Goal: Obtain resource: Download file/media

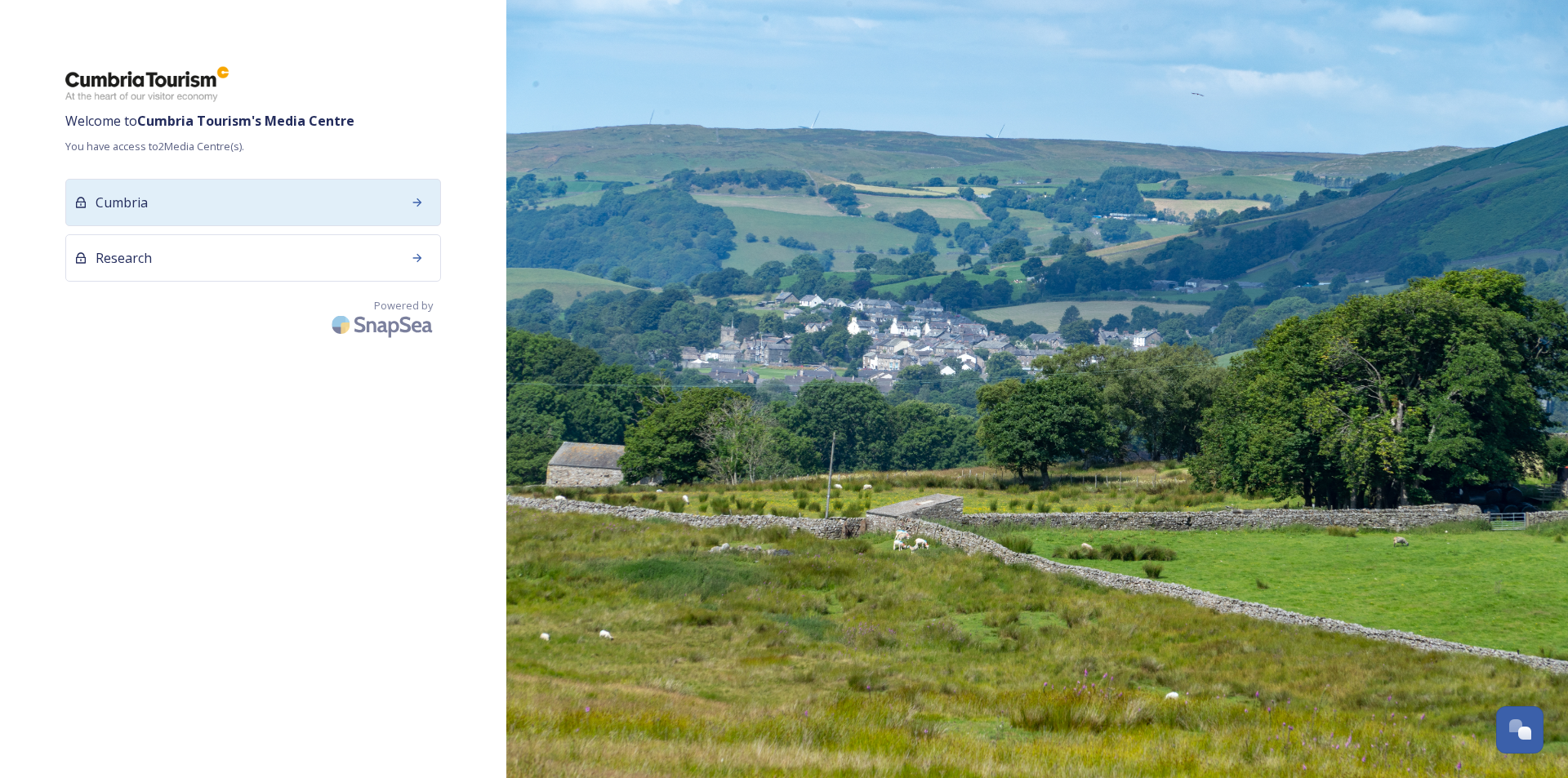
click at [267, 212] on div "Cumbria" at bounding box center [253, 202] width 376 height 47
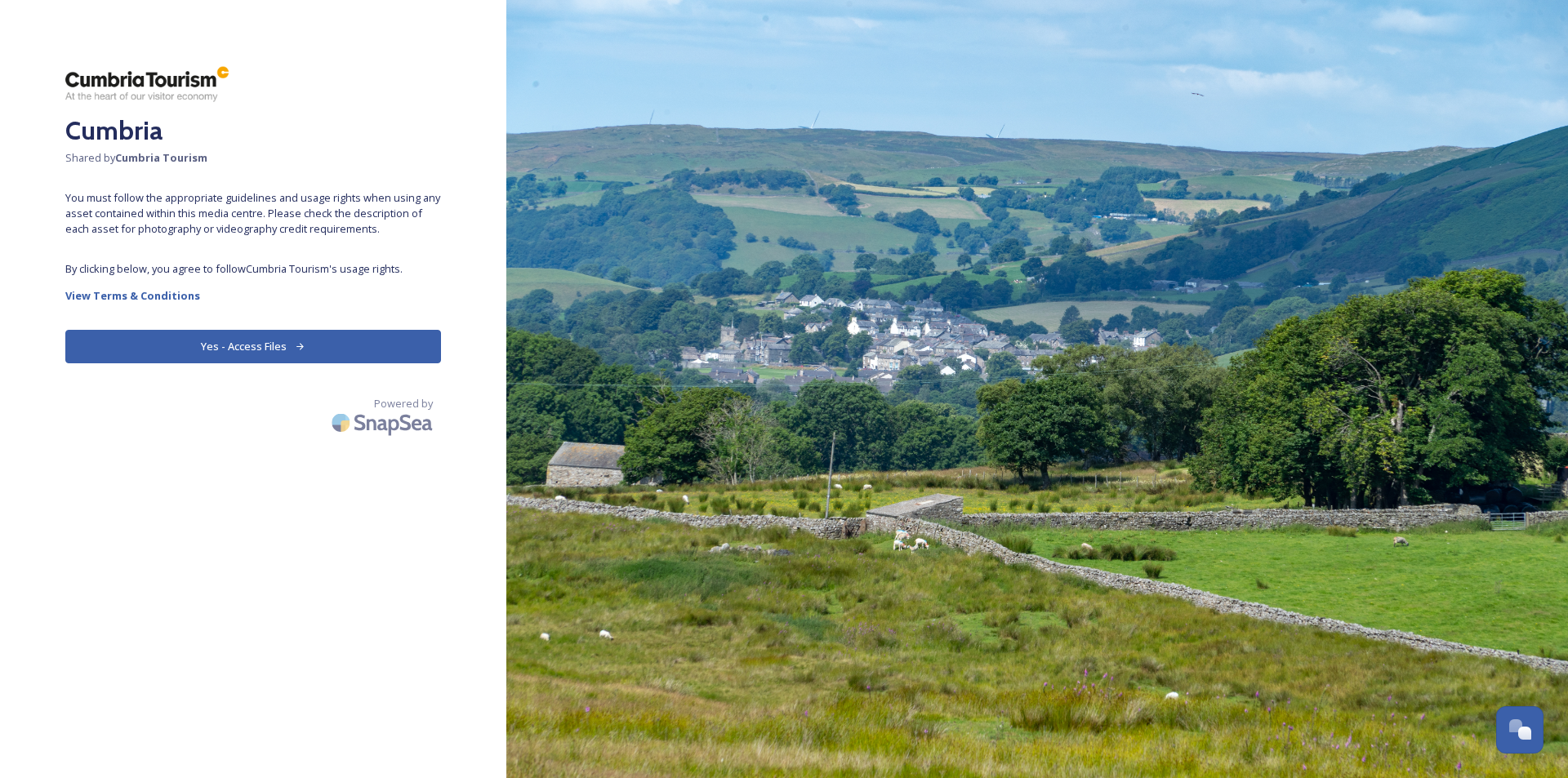
click at [282, 361] on button "Yes - Access Files" at bounding box center [253, 346] width 376 height 33
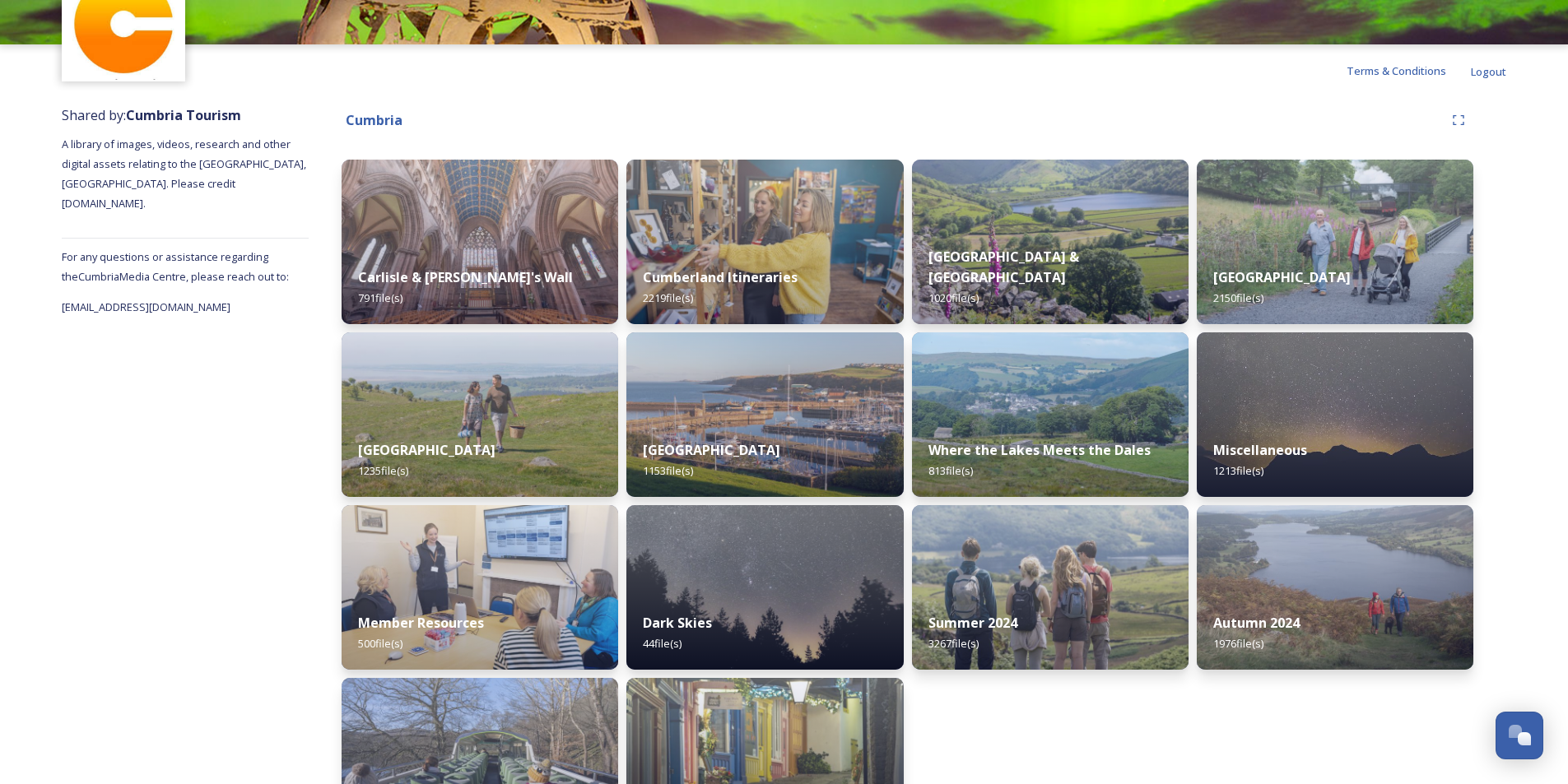
scroll to position [89, 0]
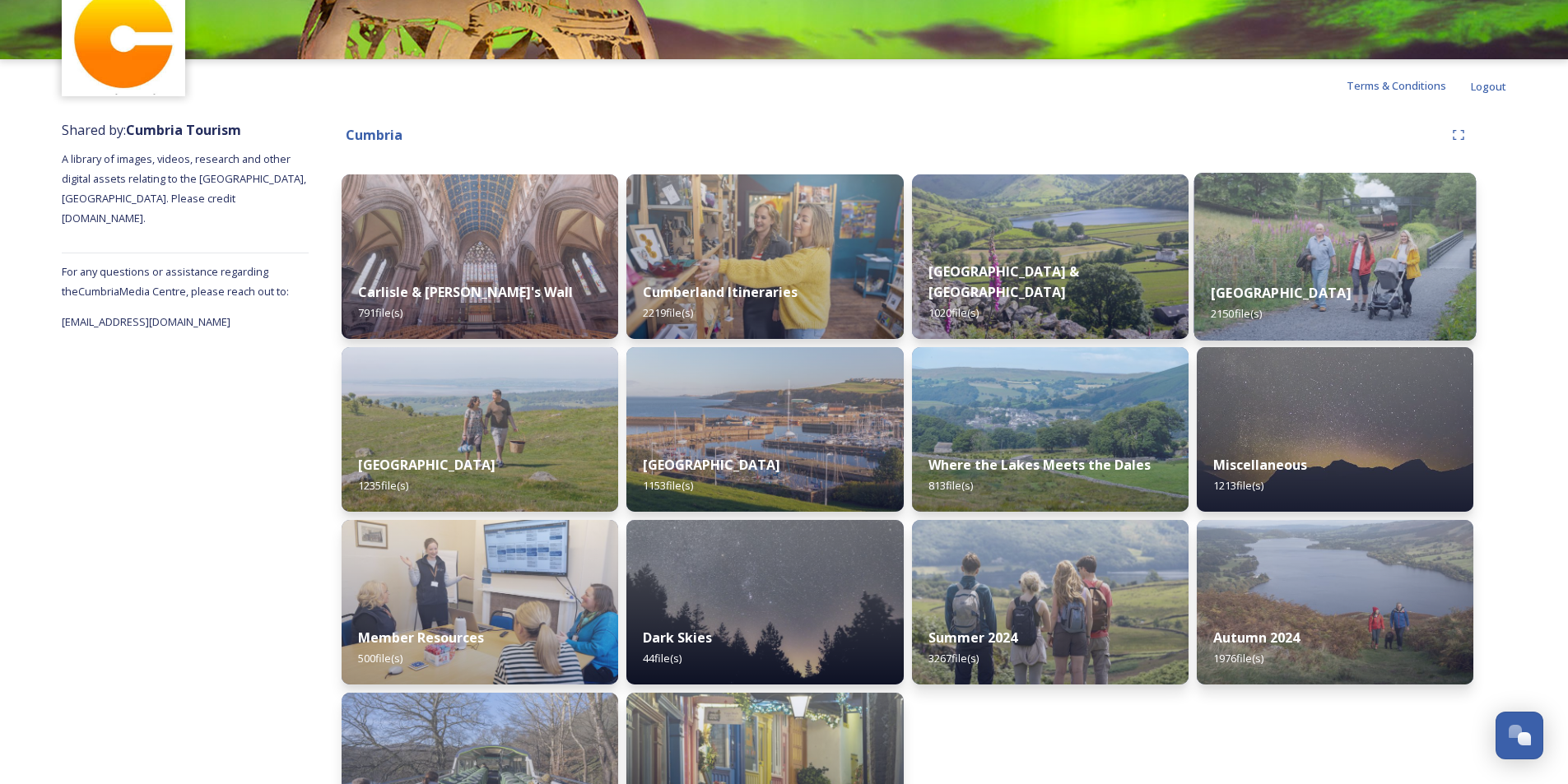
click at [1368, 288] on div "[GEOGRAPHIC_DATA] 2150 file(s)" at bounding box center [1334, 303] width 282 height 75
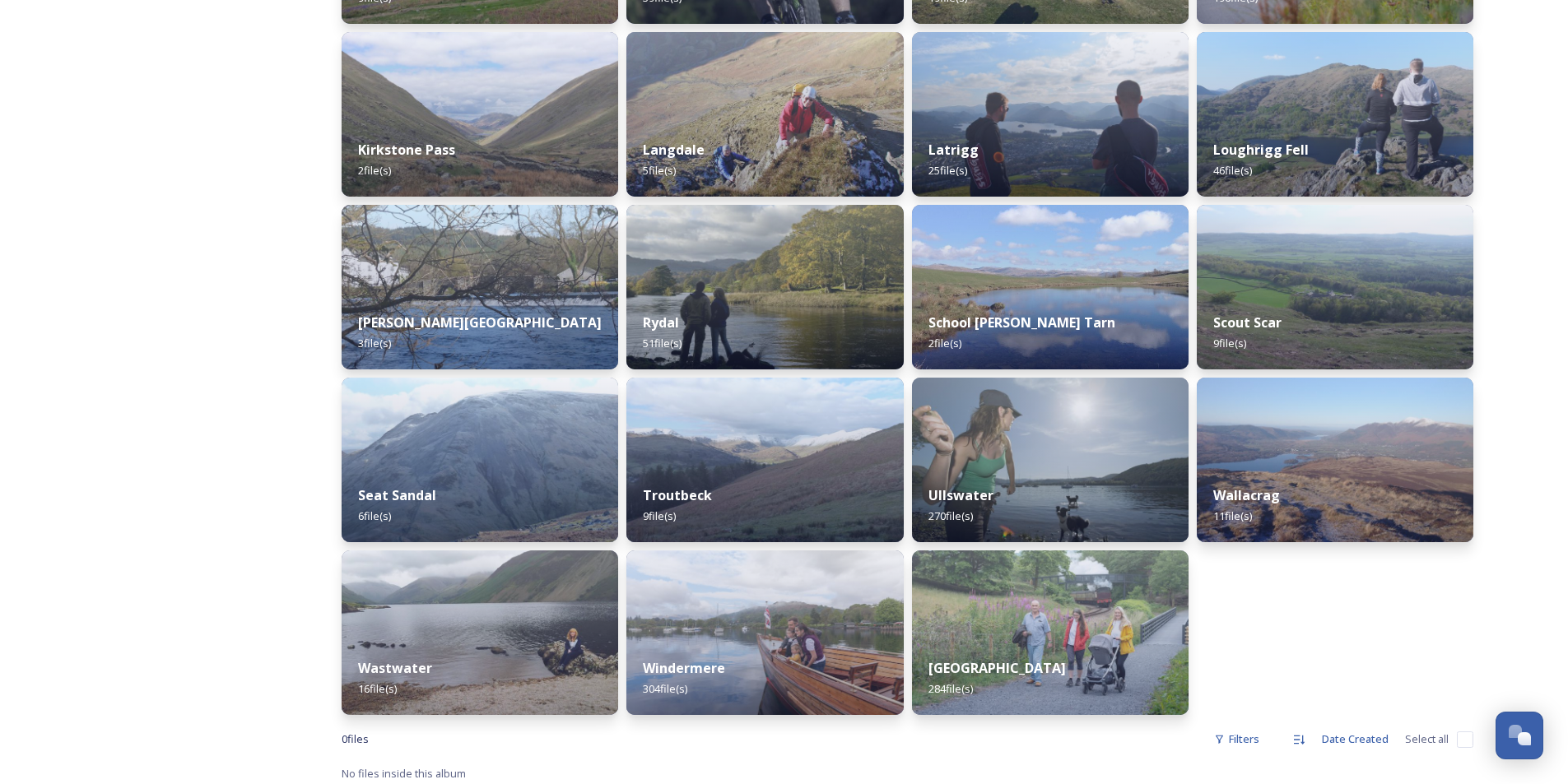
scroll to position [930, 0]
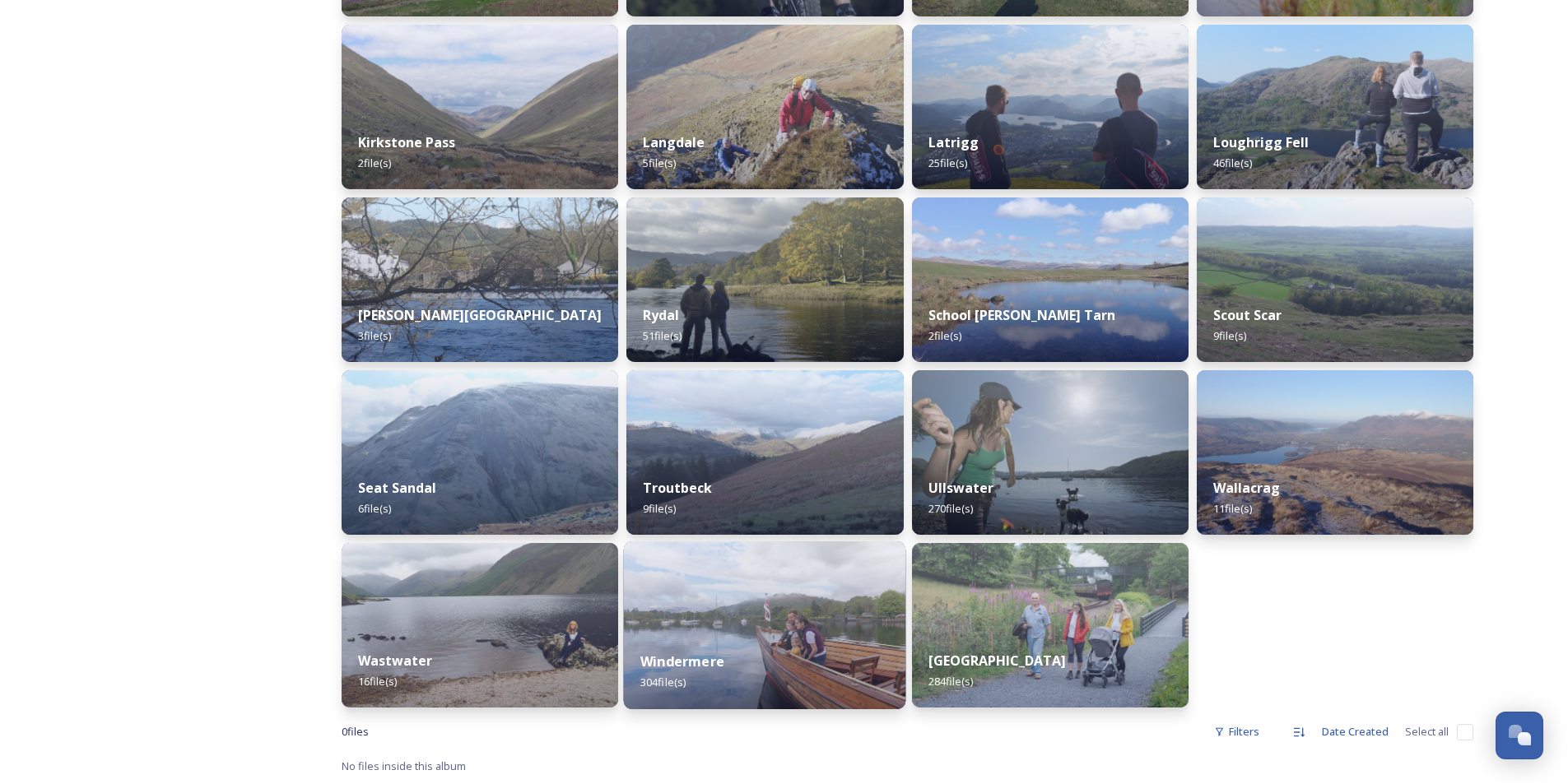
click at [802, 606] on img at bounding box center [764, 625] width 282 height 168
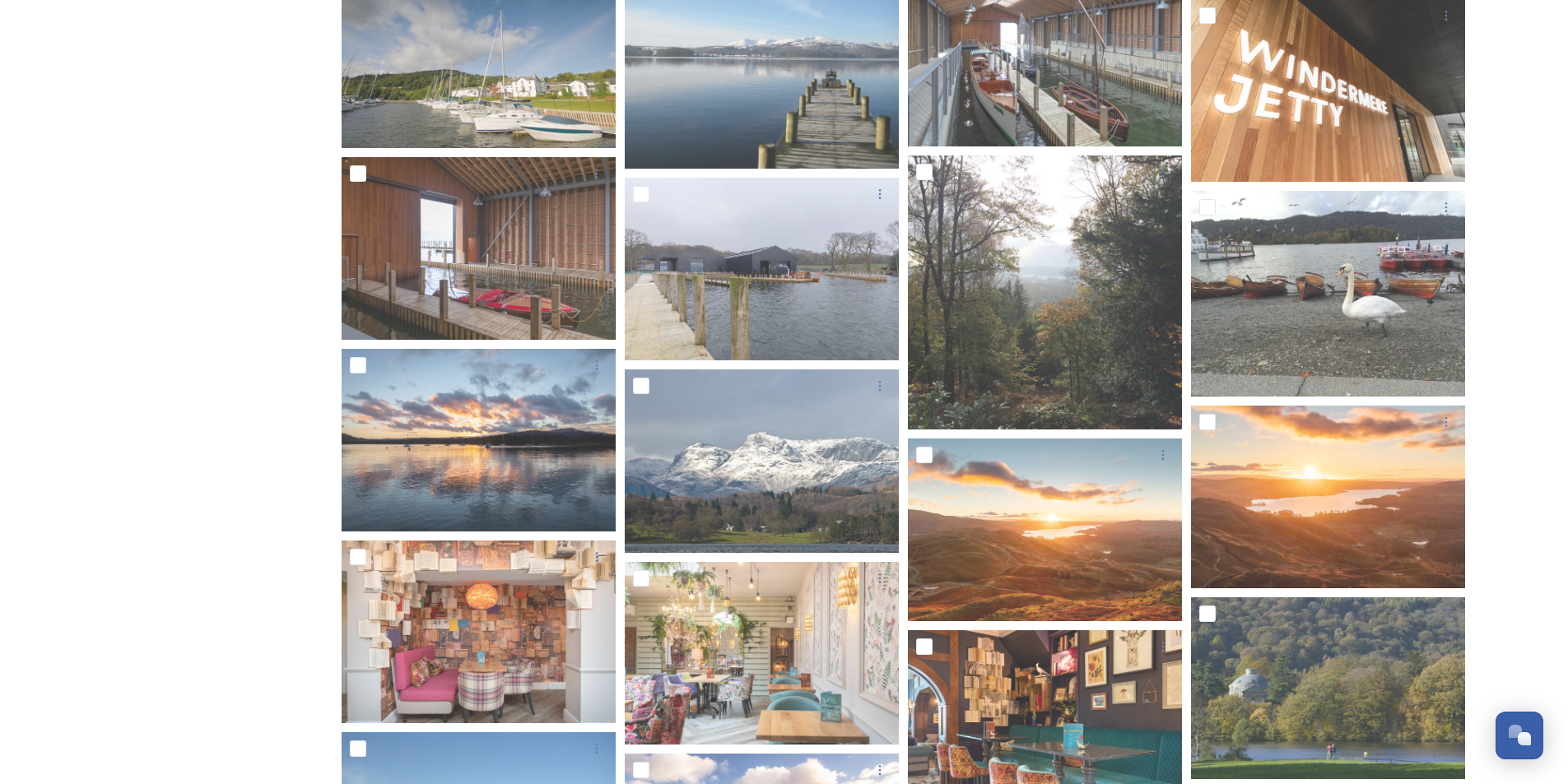
scroll to position [544, 0]
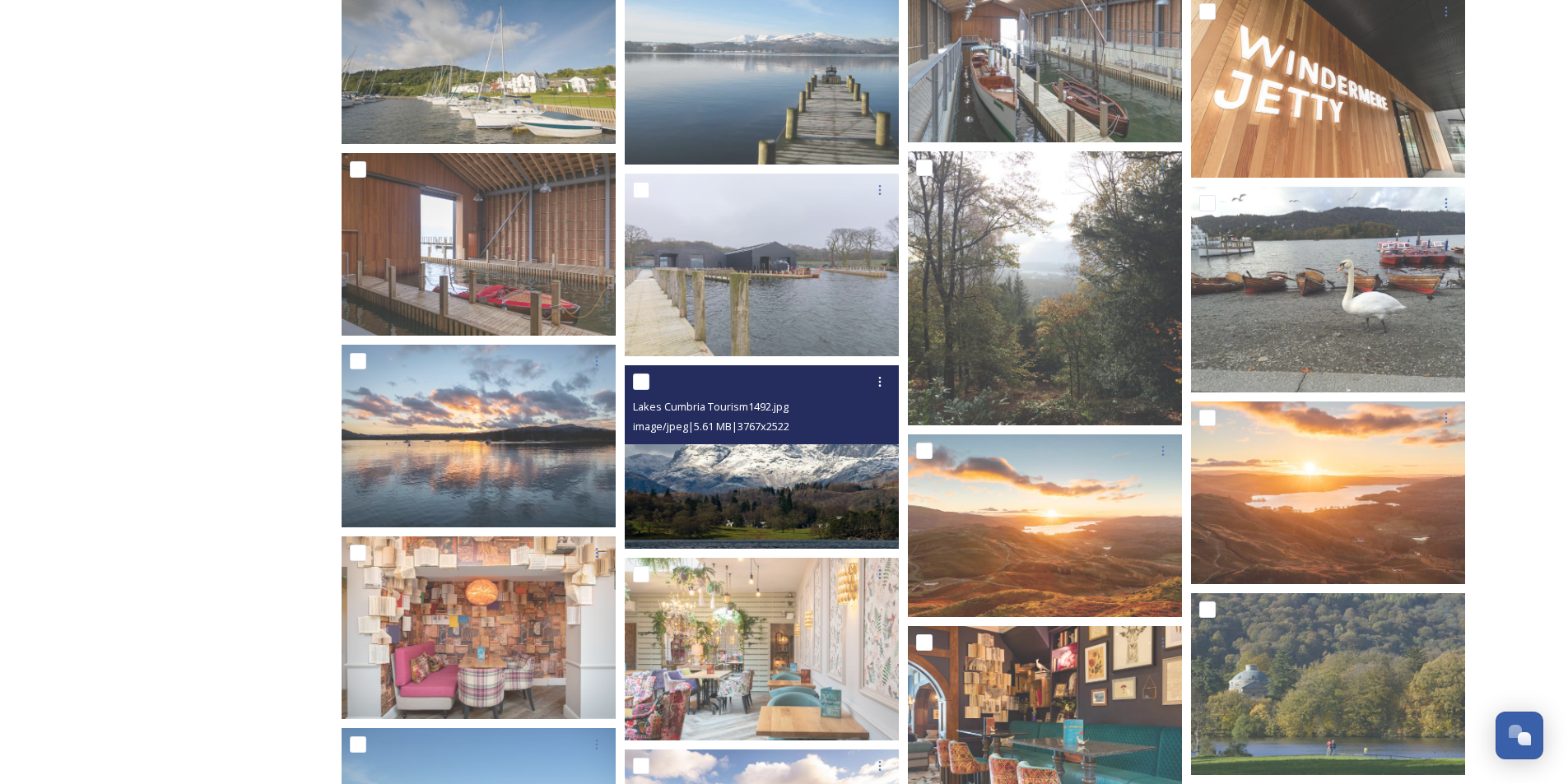
click at [800, 479] on img at bounding box center [761, 457] width 274 height 184
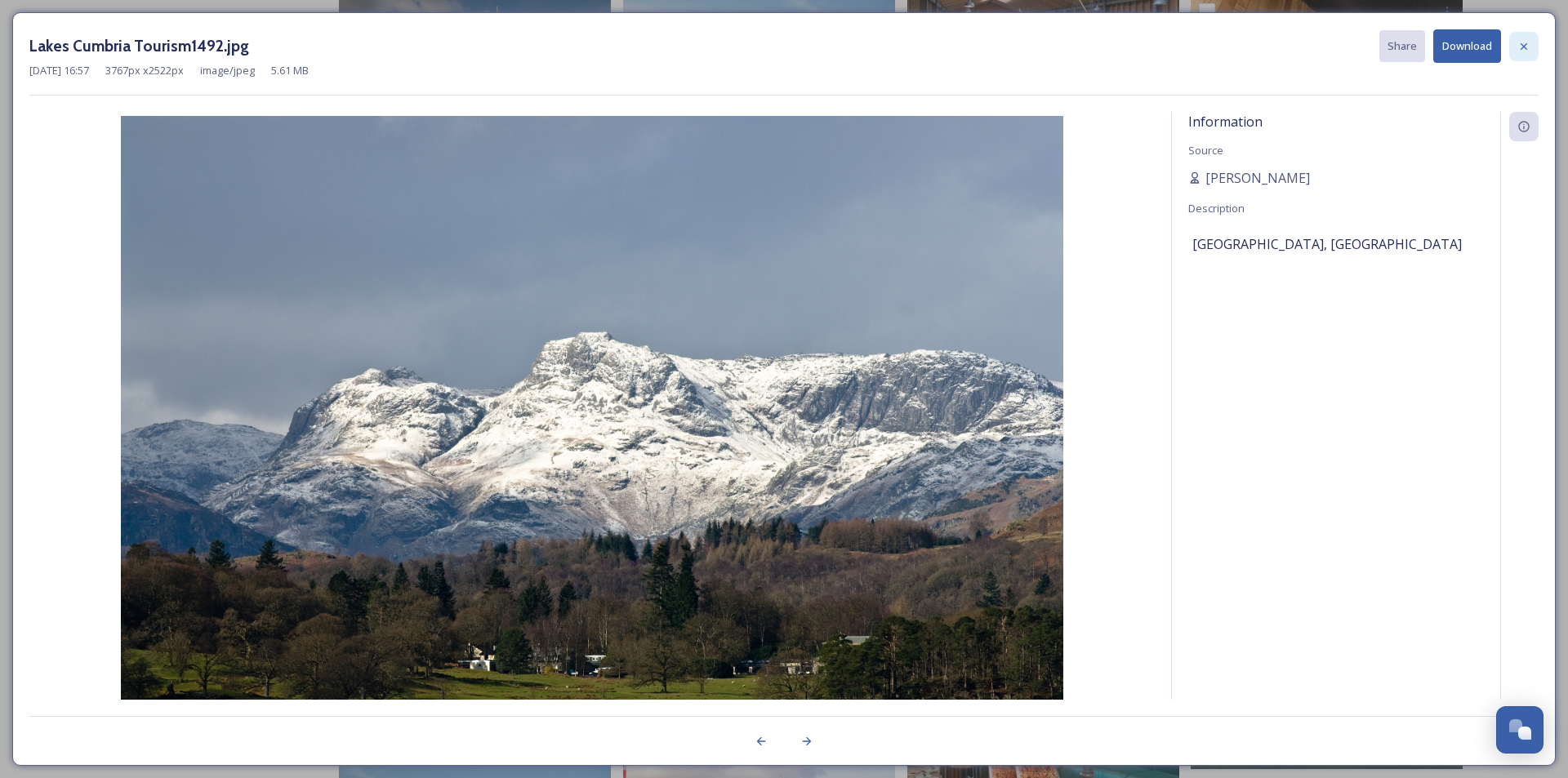
click at [1519, 45] on icon at bounding box center [1524, 47] width 13 height 13
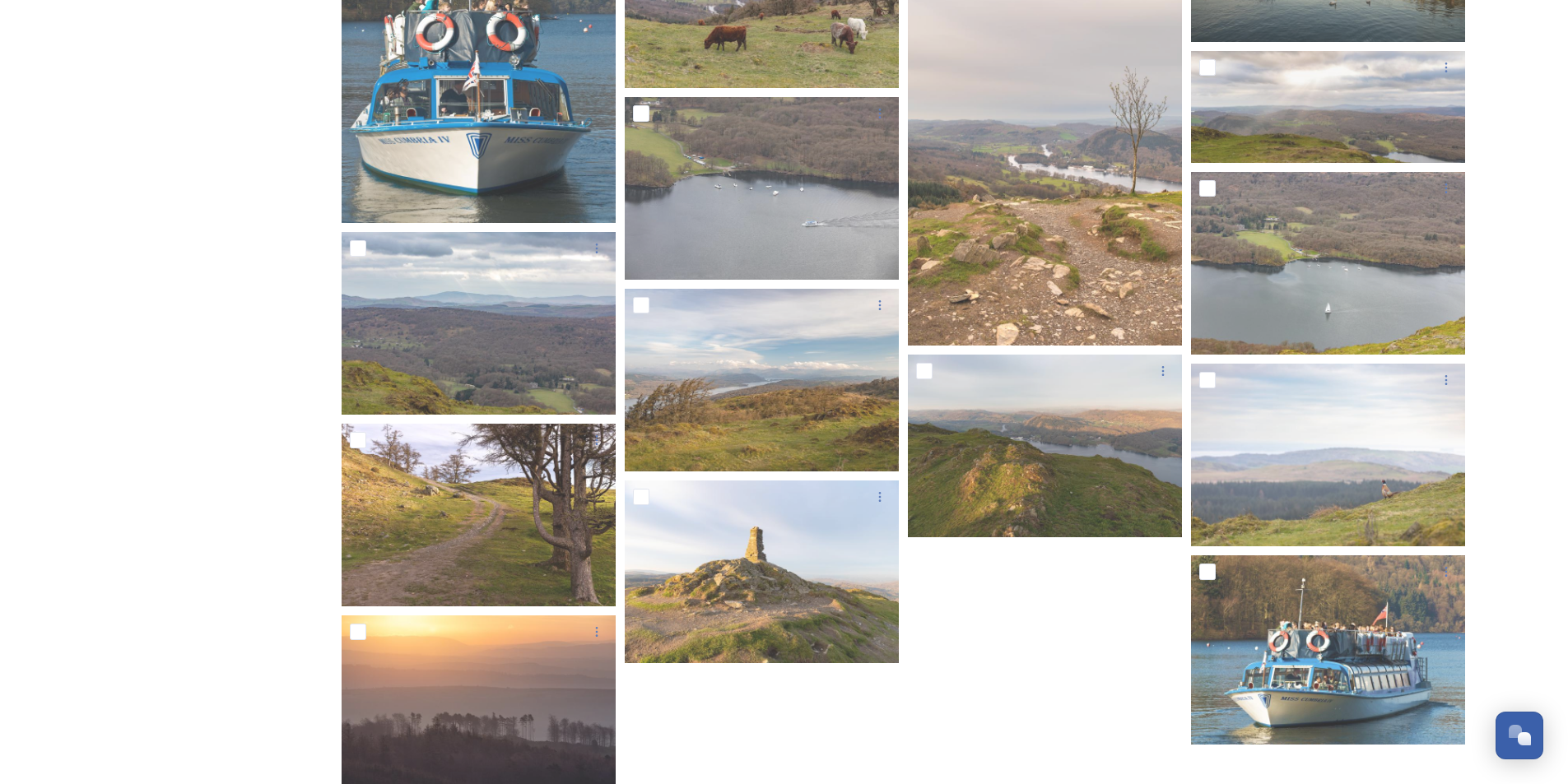
scroll to position [16396, 0]
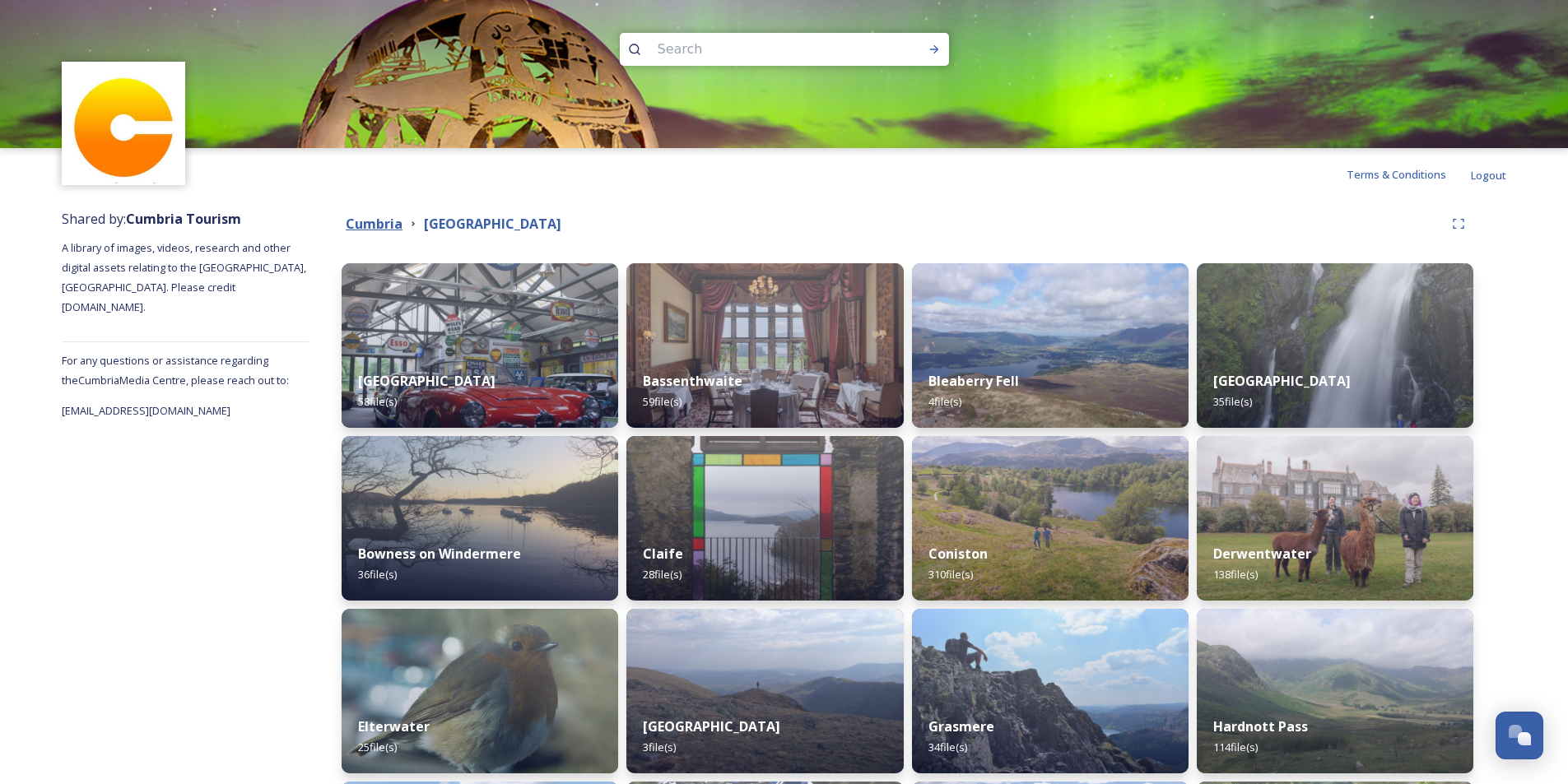
click at [379, 230] on strong "Cumbria" at bounding box center [374, 223] width 57 height 18
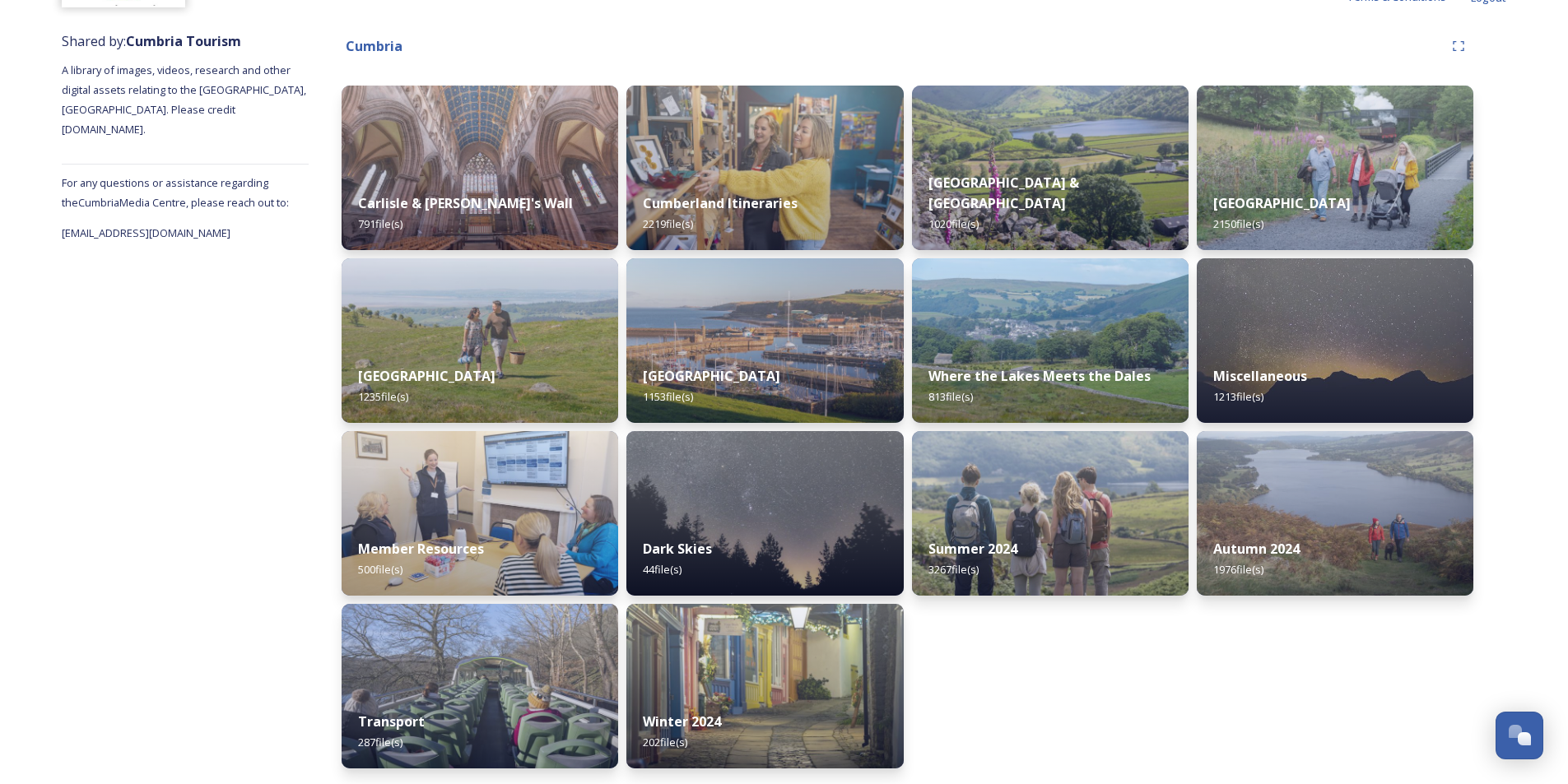
scroll to position [178, 0]
click at [797, 697] on div "Winter 2024 202 file(s)" at bounding box center [764, 732] width 282 height 75
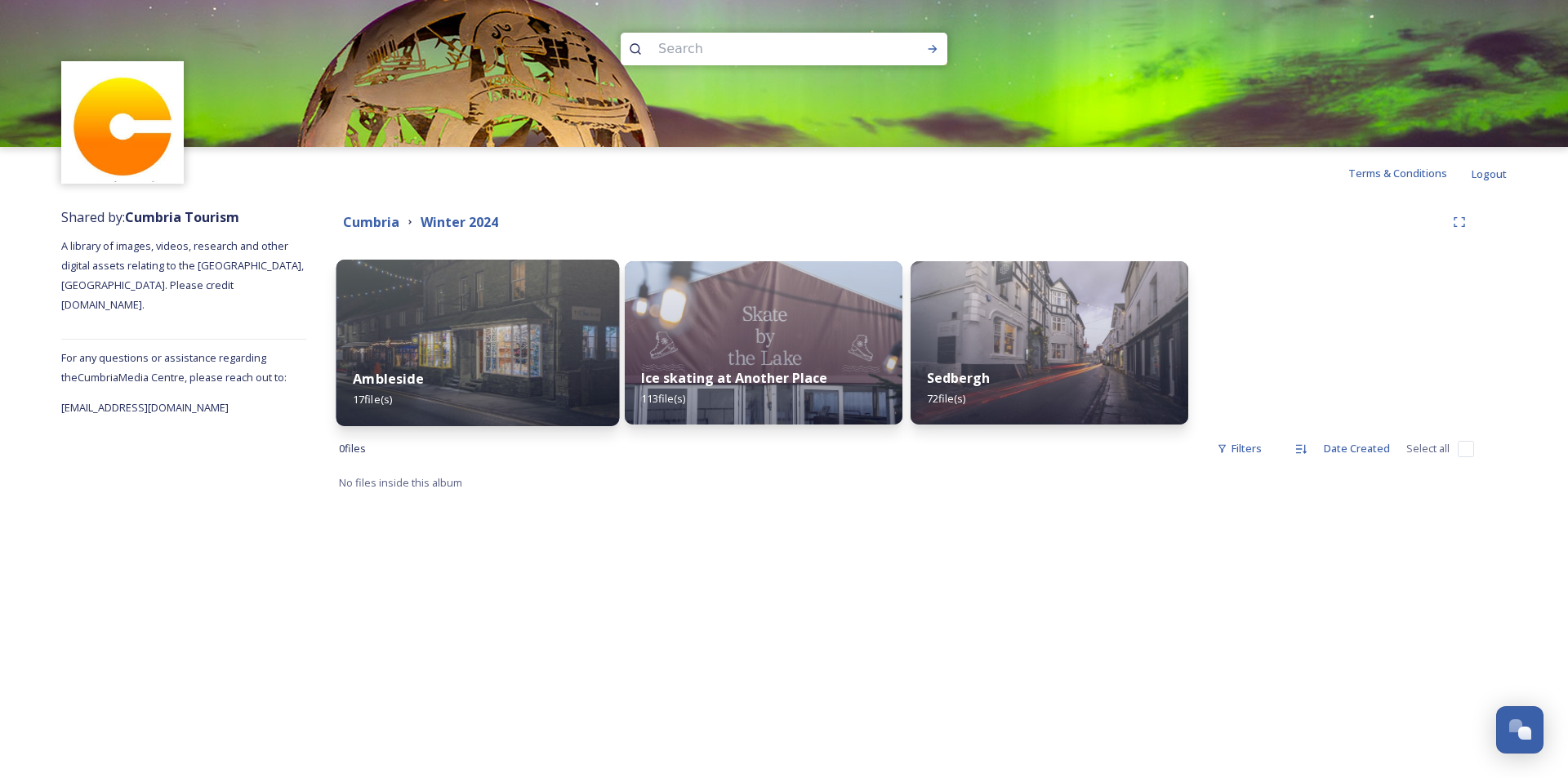
click at [484, 381] on div "Ambleside 17 file(s)" at bounding box center [478, 389] width 284 height 74
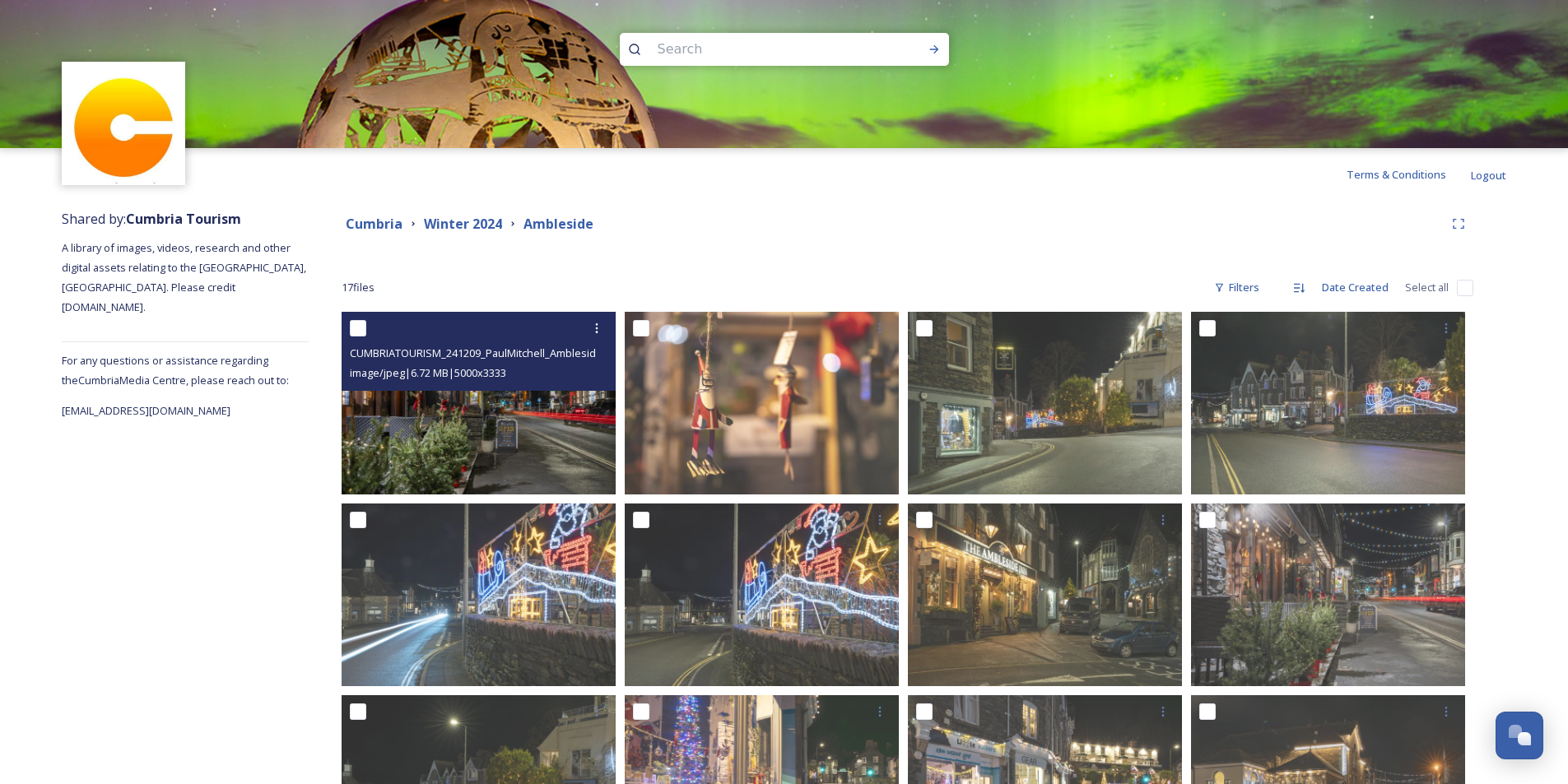
click at [578, 425] on img at bounding box center [479, 403] width 274 height 183
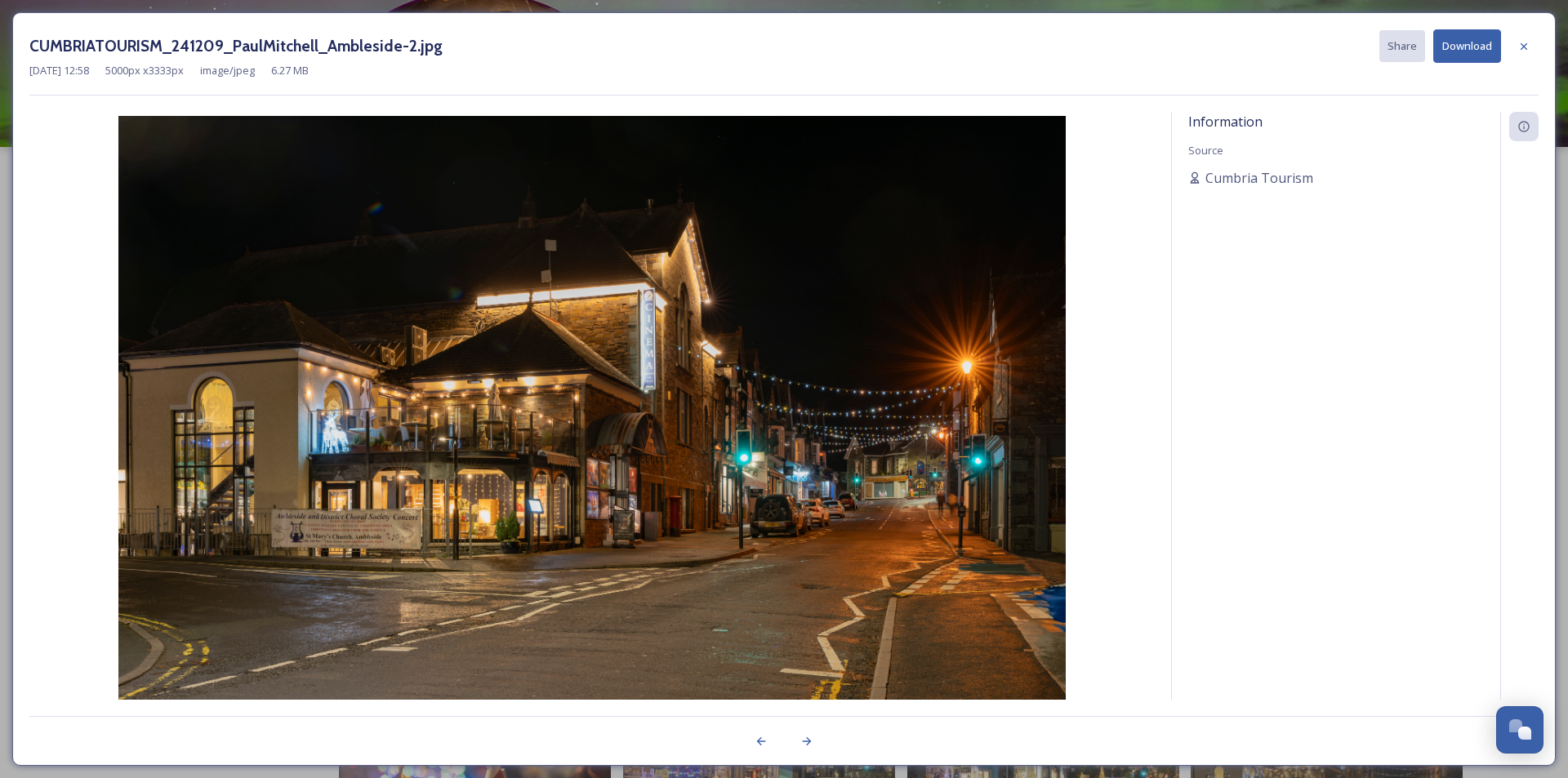
click at [1472, 54] on button "Download" at bounding box center [1468, 46] width 68 height 33
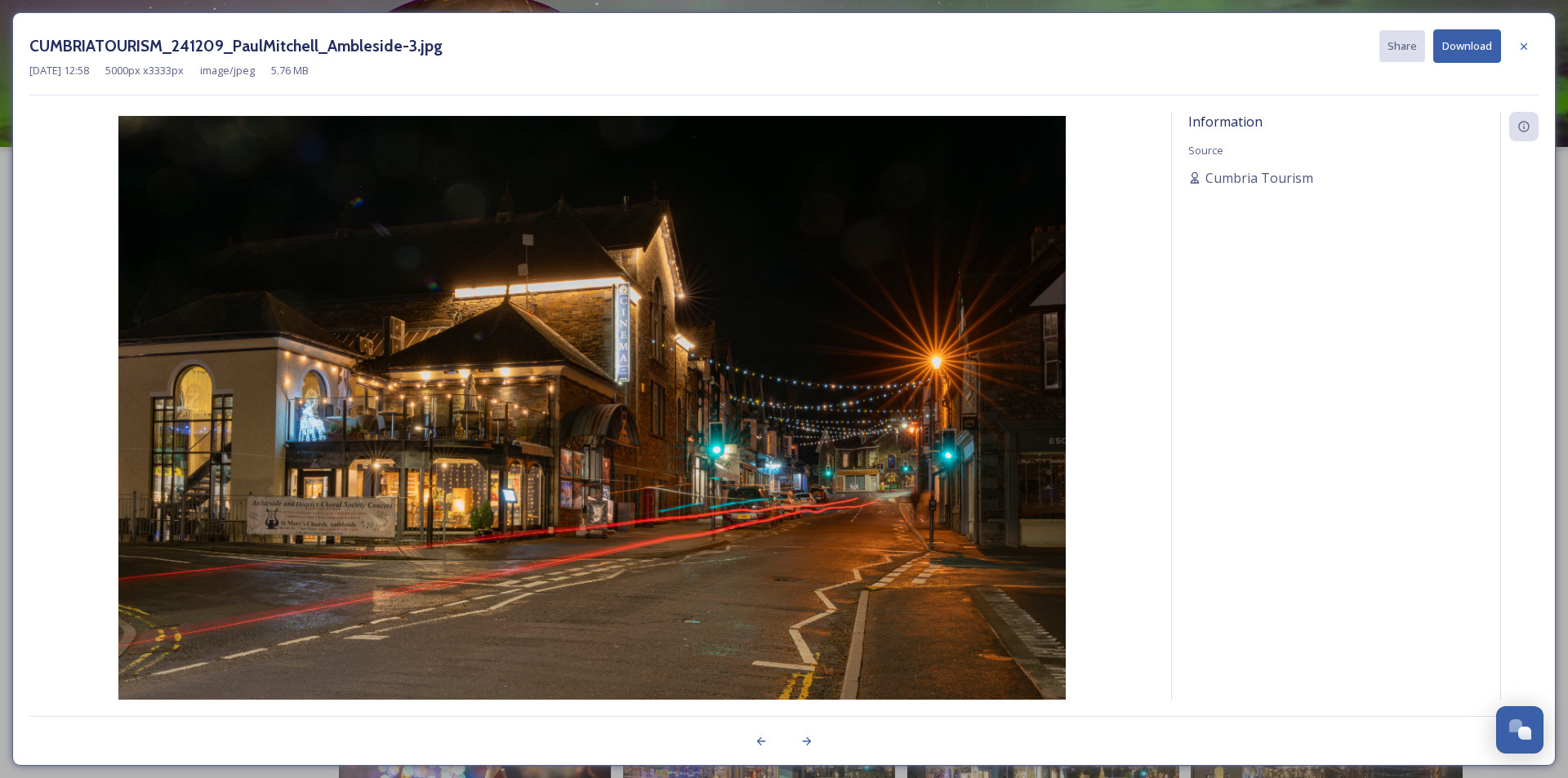
click at [1452, 51] on button "Download" at bounding box center [1468, 46] width 68 height 33
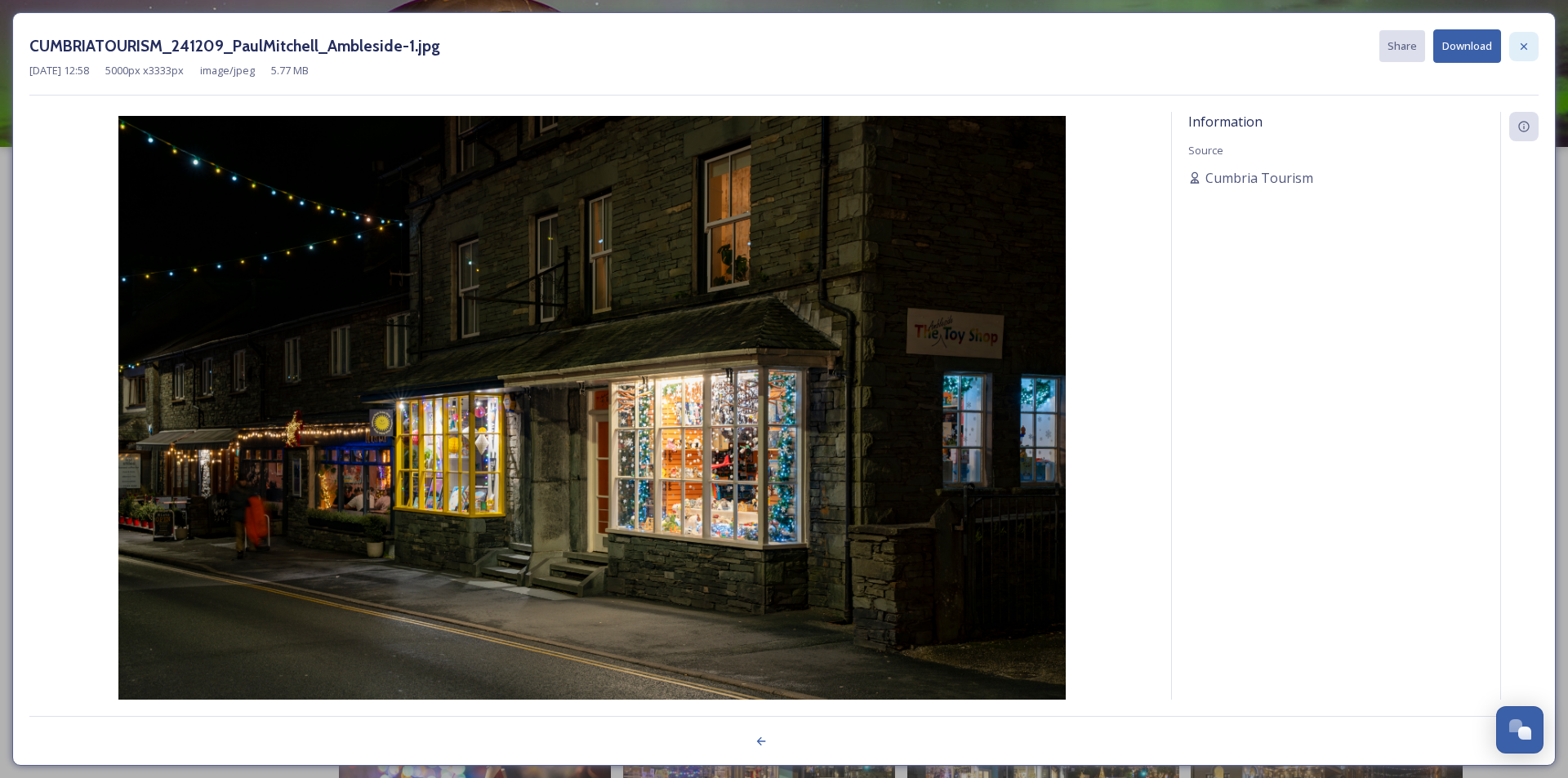
click at [1530, 48] on div at bounding box center [1523, 47] width 30 height 30
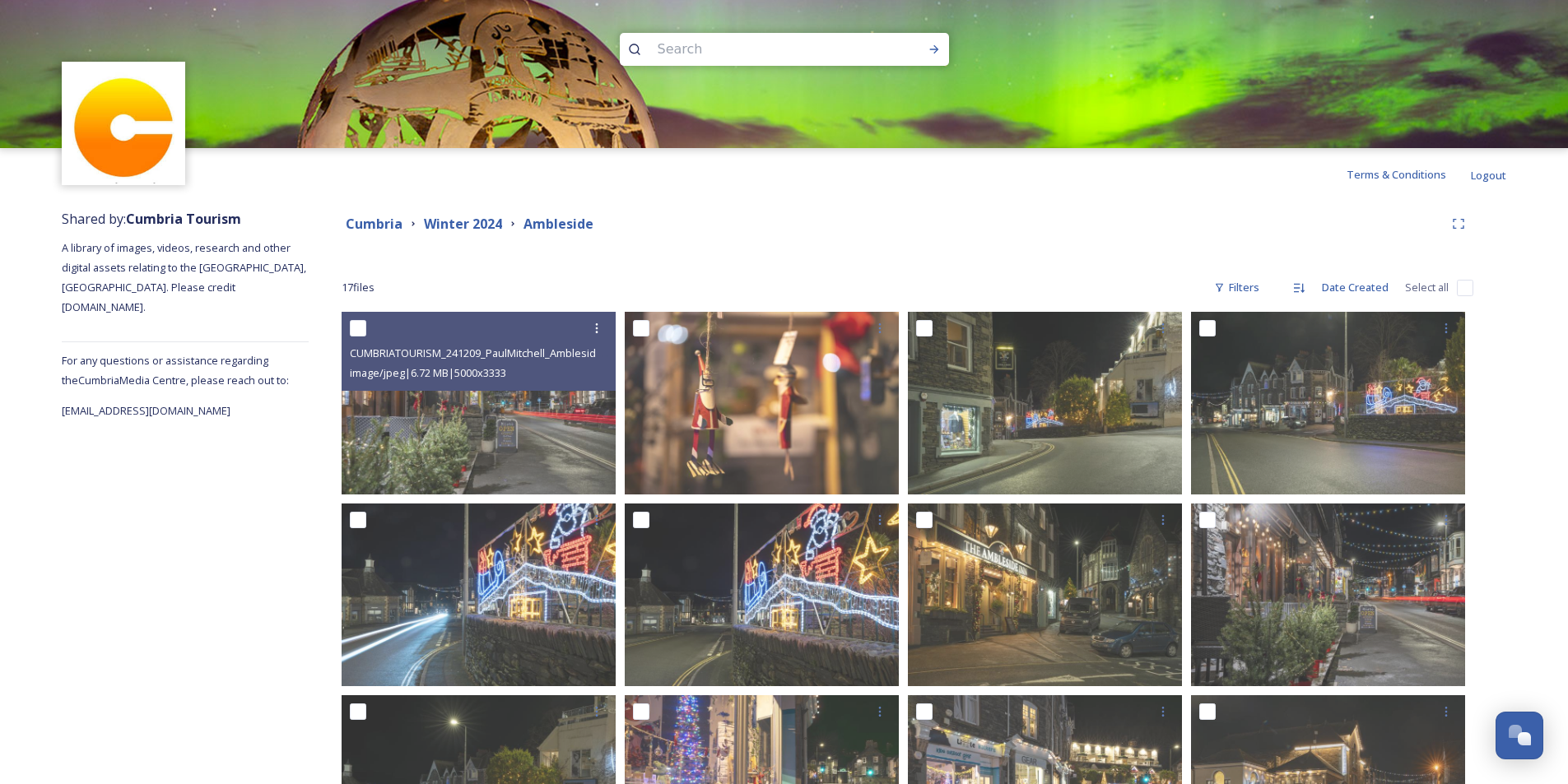
click at [368, 233] on div "Cumbria Winter 2024 [GEOGRAPHIC_DATA]" at bounding box center [907, 223] width 1132 height 30
click at [370, 232] on strong "Cumbria" at bounding box center [374, 223] width 57 height 18
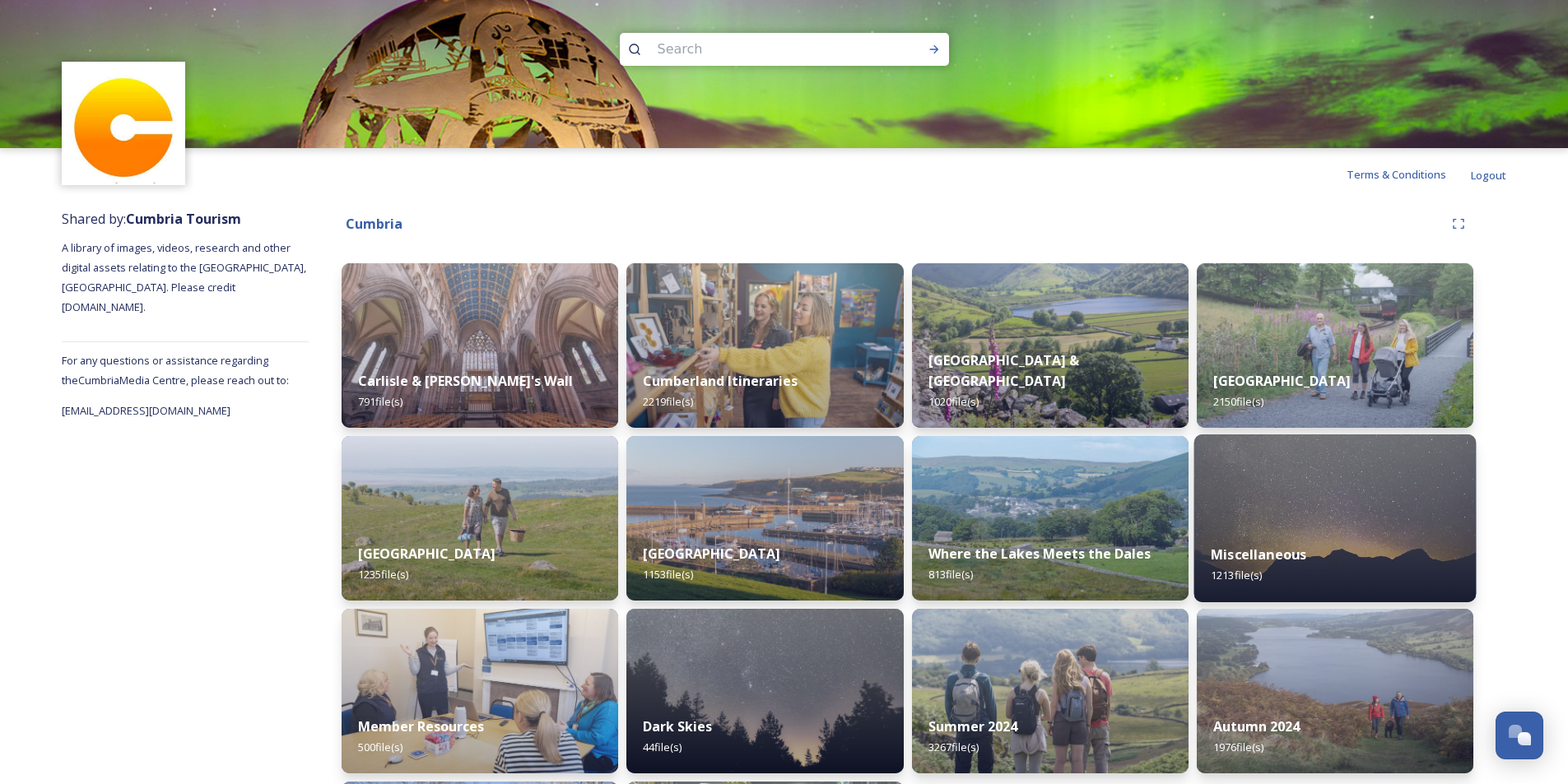
click at [1333, 564] on div "Miscellaneous 1213 file(s)" at bounding box center [1334, 564] width 282 height 75
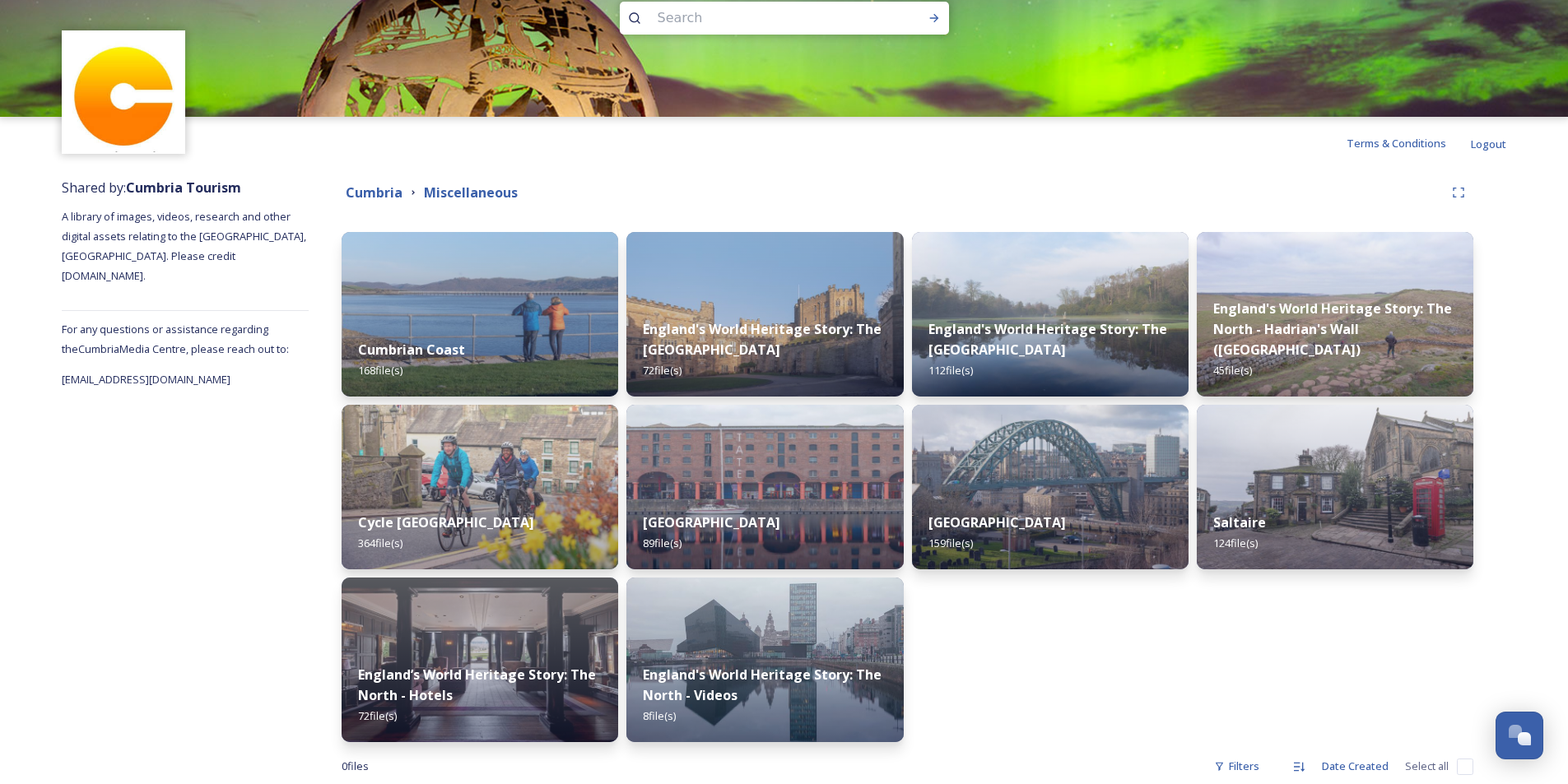
scroll to position [33, 0]
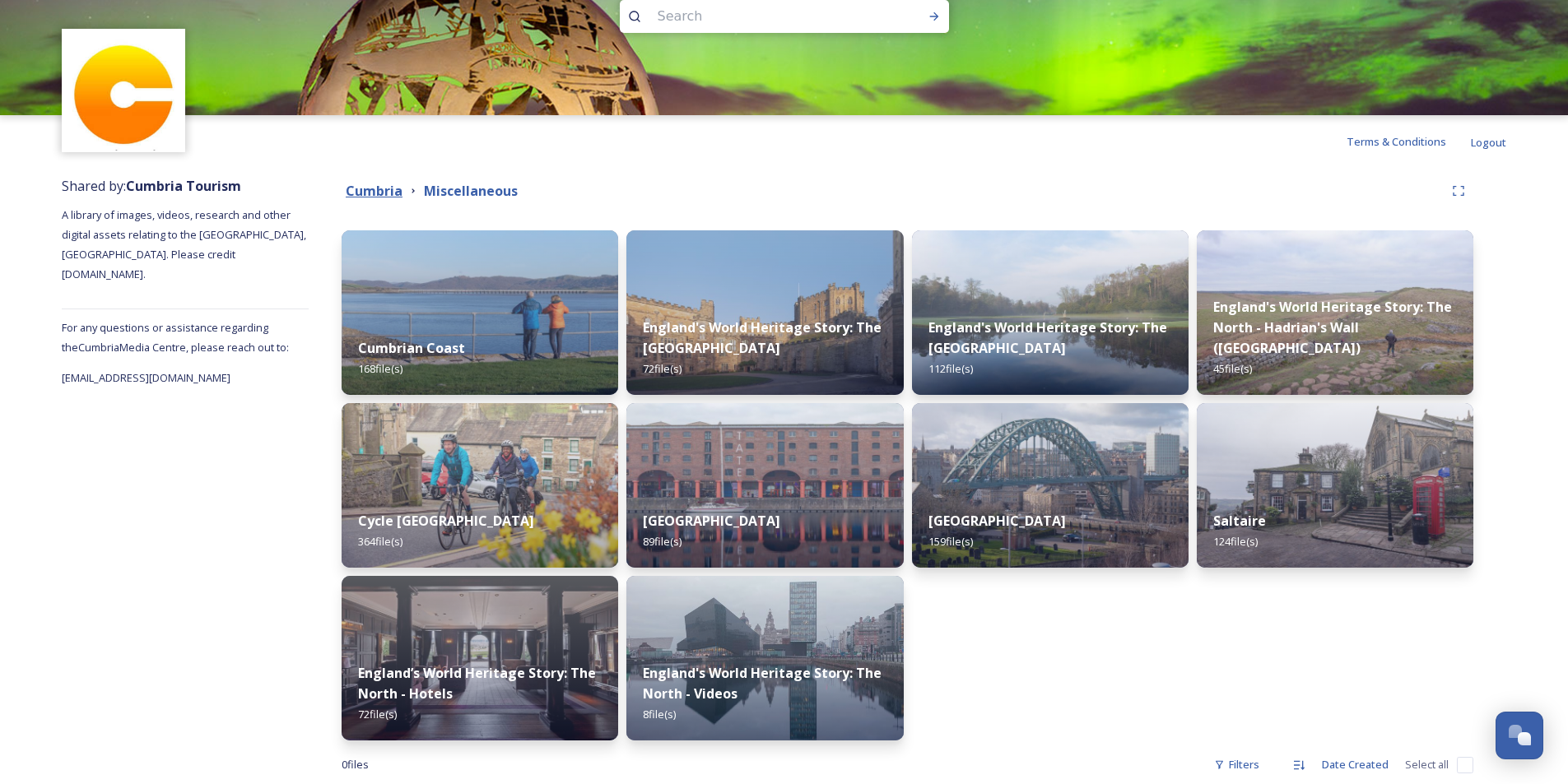
click at [384, 194] on strong "Cumbria" at bounding box center [374, 191] width 57 height 18
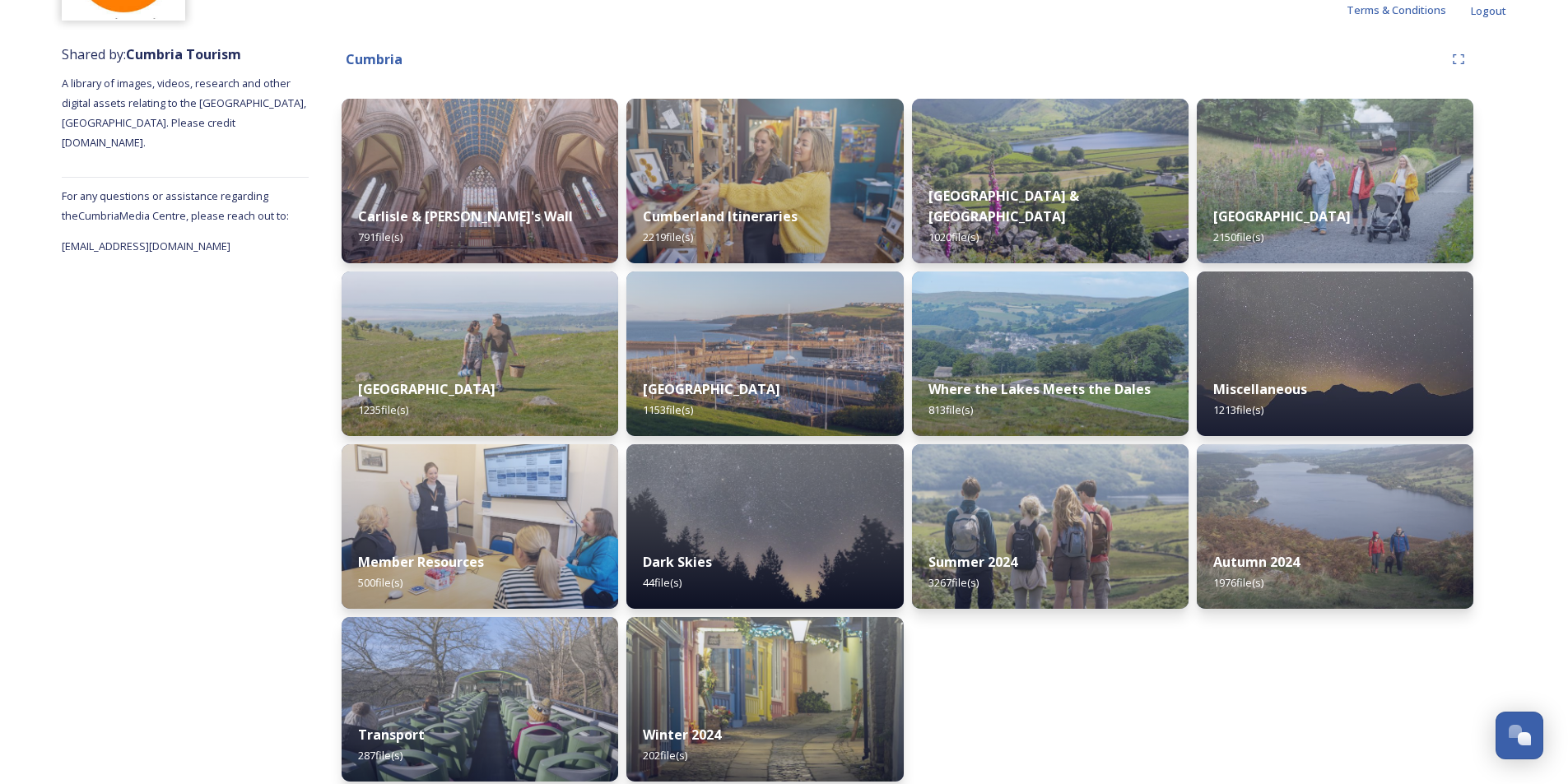
scroll to position [178, 0]
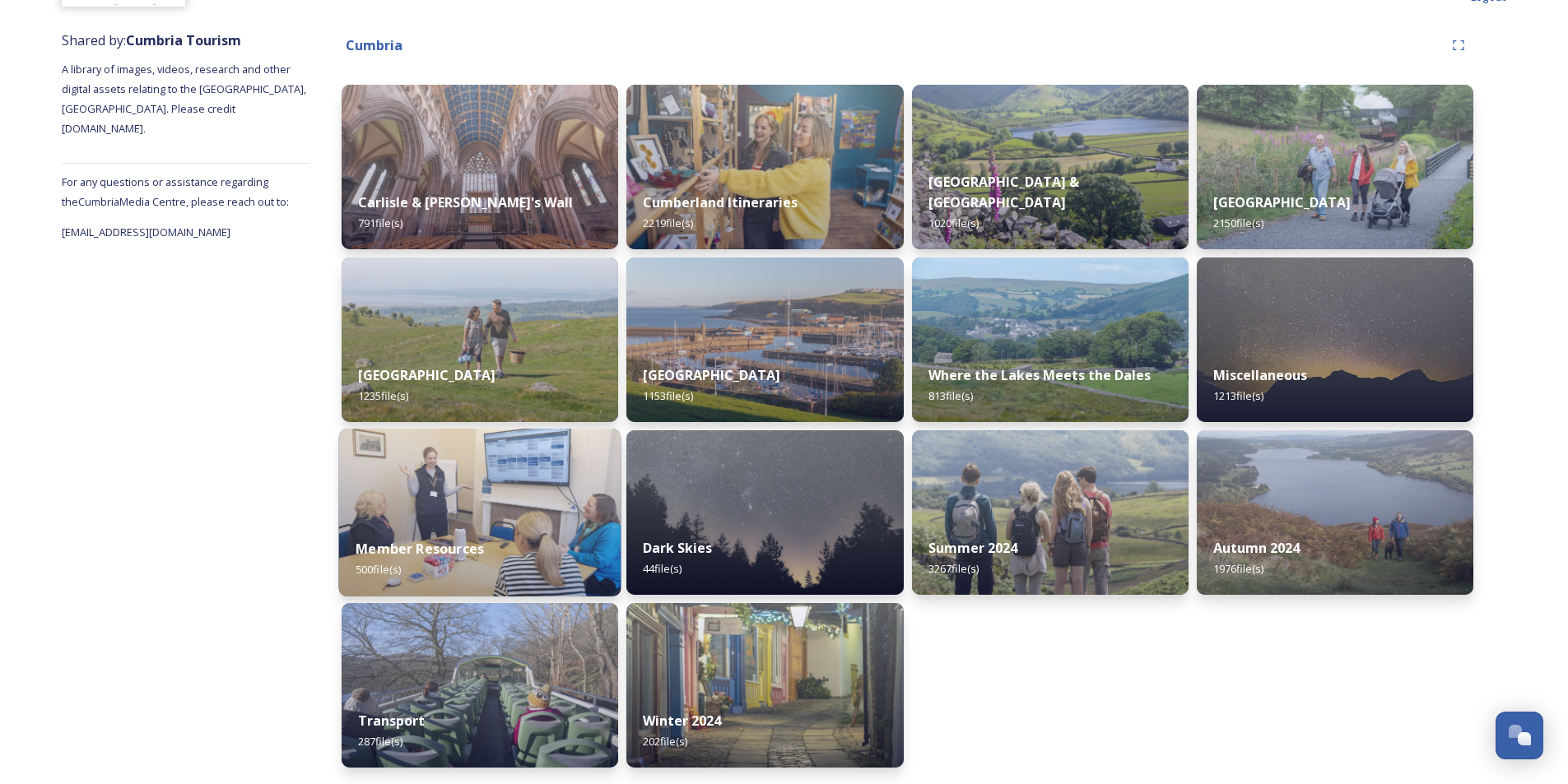
click at [488, 520] on img at bounding box center [479, 513] width 282 height 168
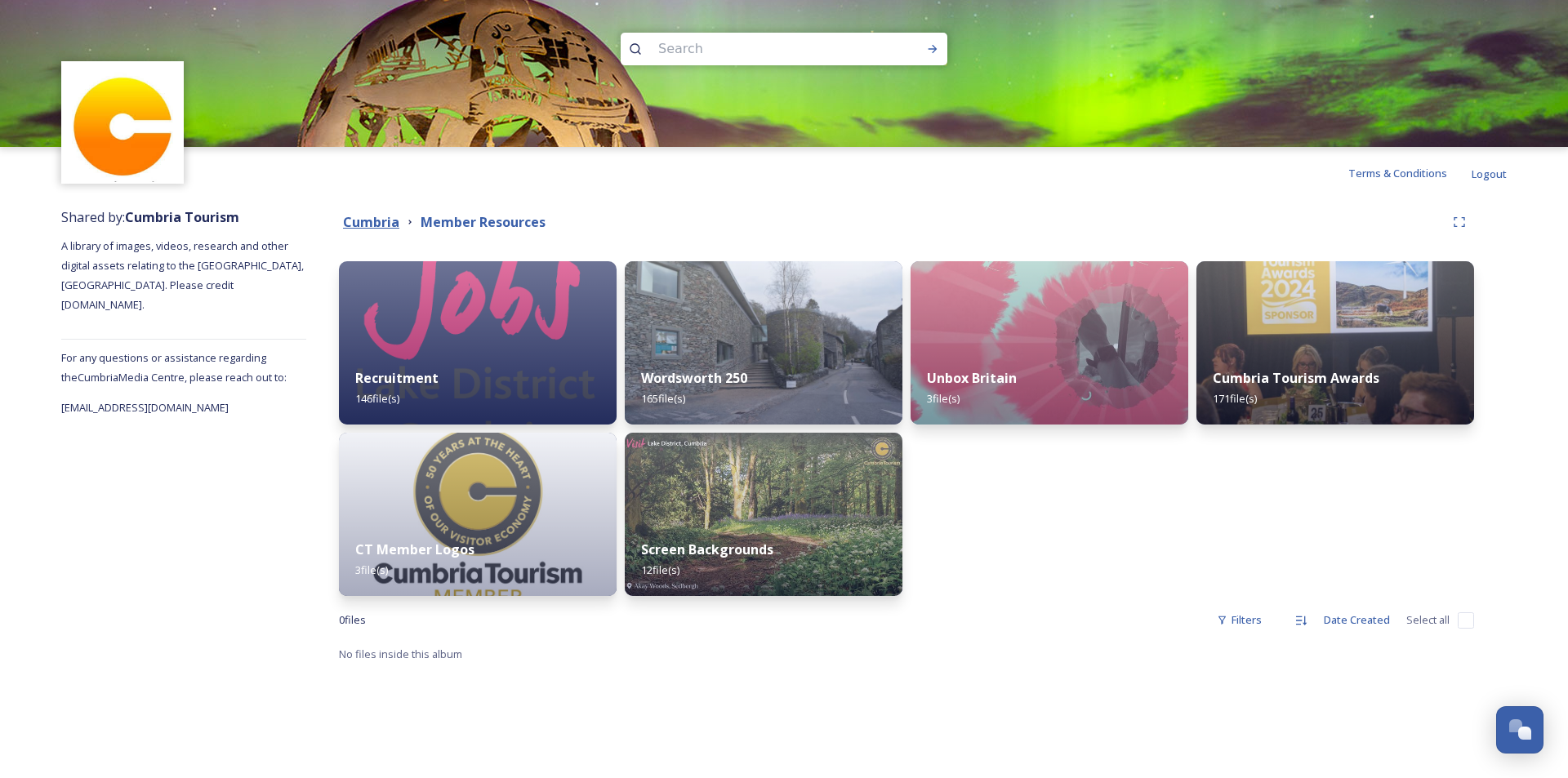
click at [368, 216] on strong "Cumbria" at bounding box center [371, 222] width 56 height 18
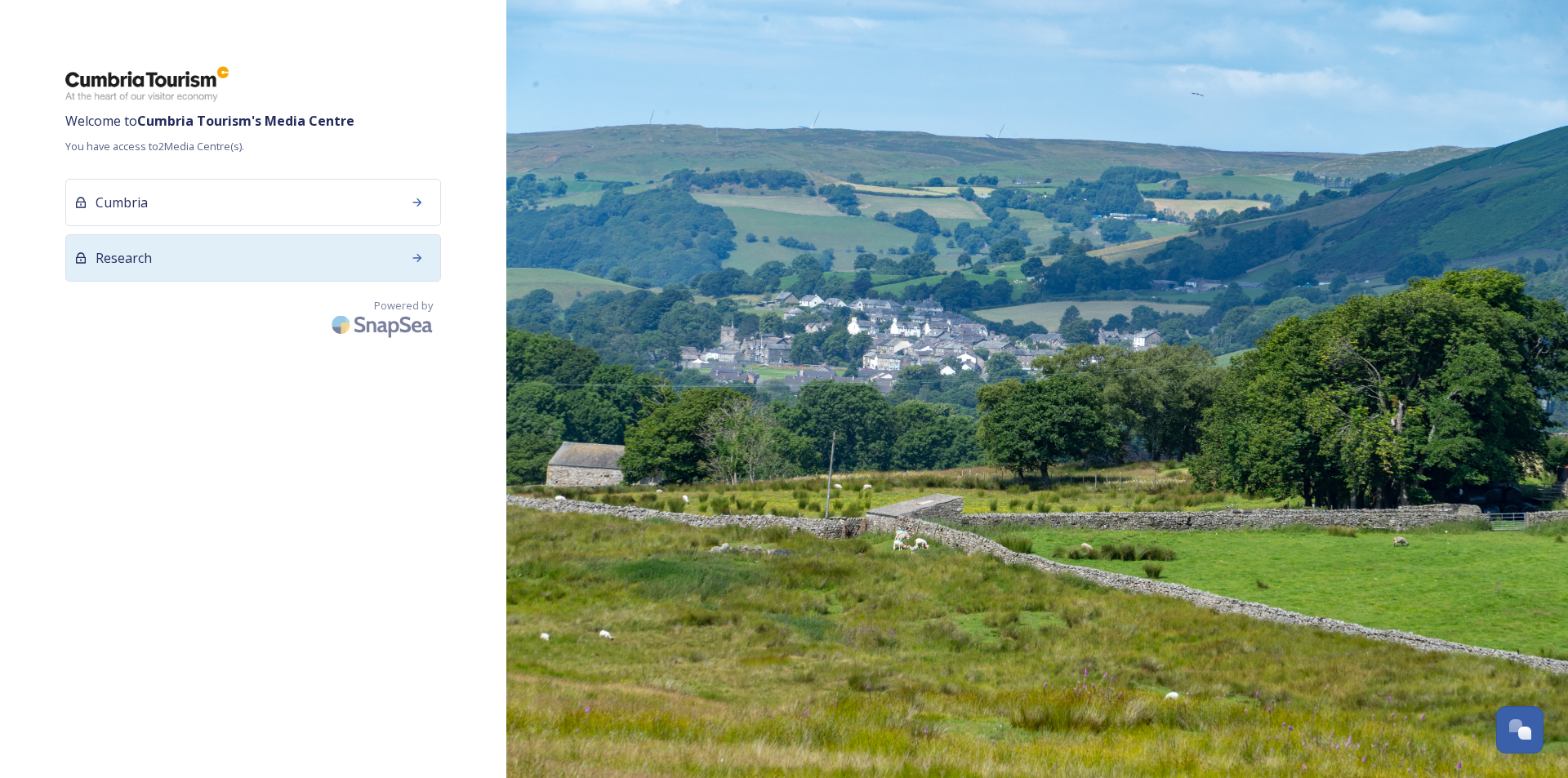
click at [277, 251] on div "Research" at bounding box center [253, 258] width 376 height 47
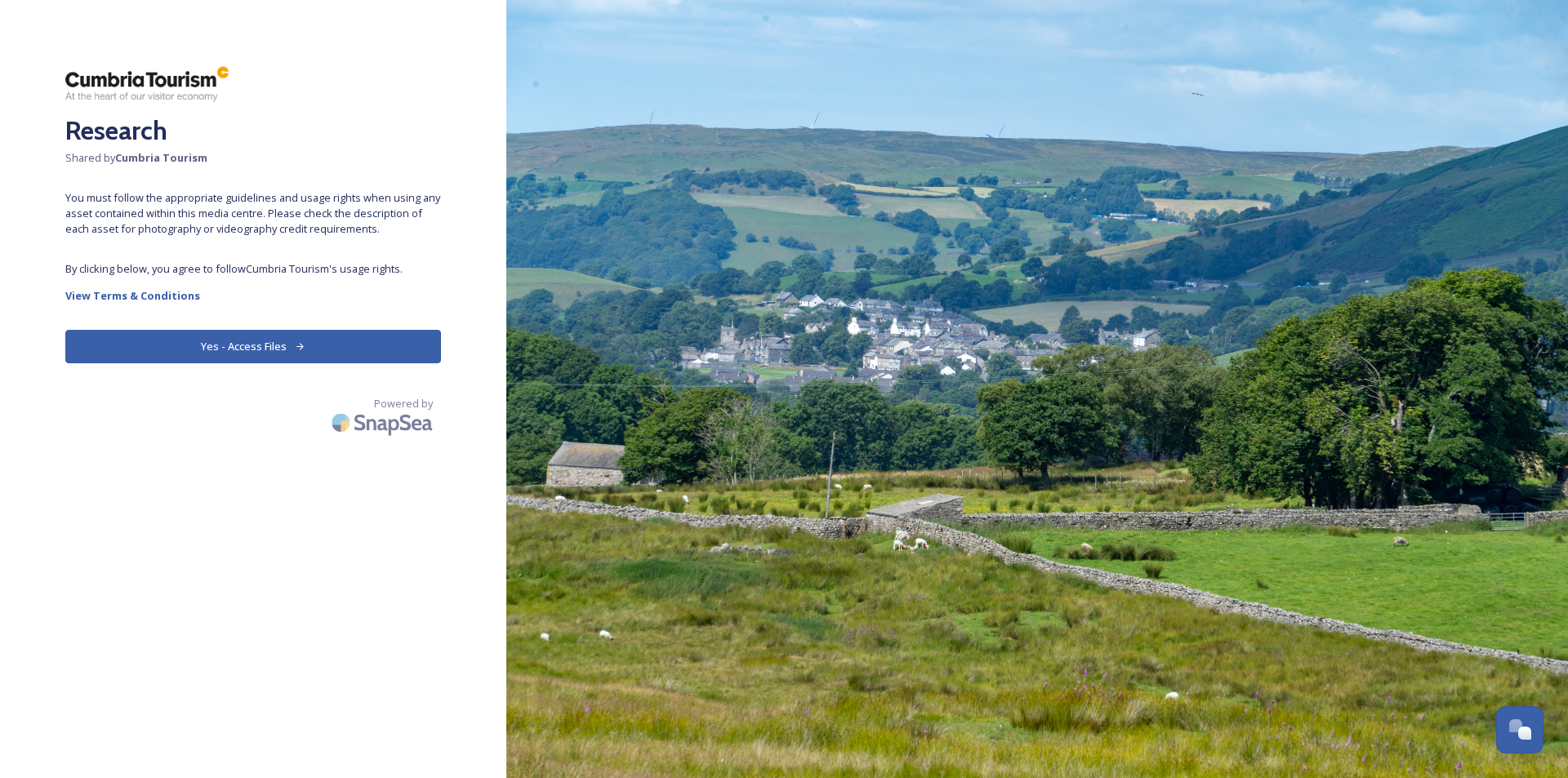
click at [261, 358] on button "Yes - Access Files" at bounding box center [253, 346] width 376 height 33
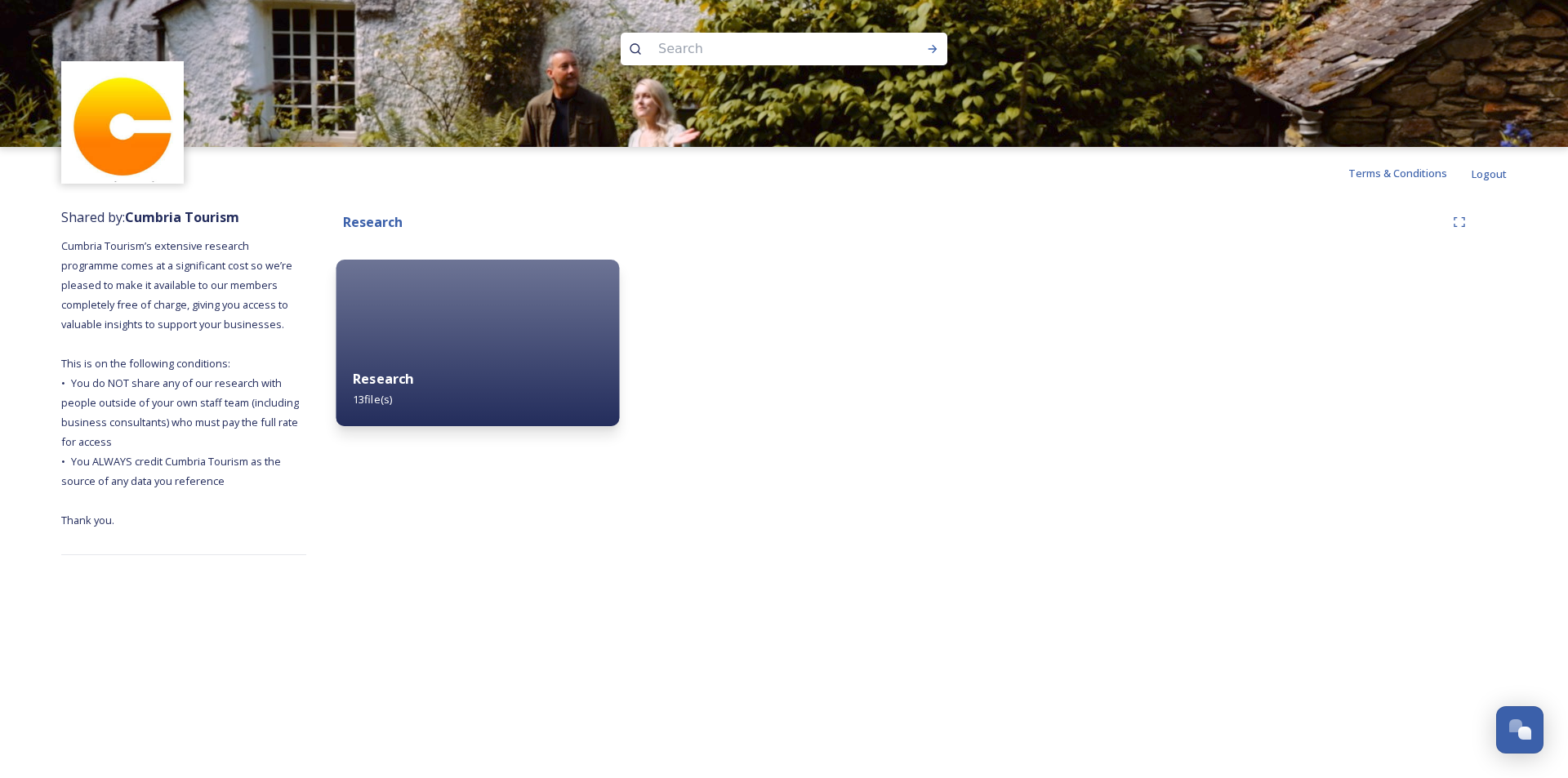
click at [403, 393] on div "Research 13 file(s)" at bounding box center [478, 389] width 284 height 74
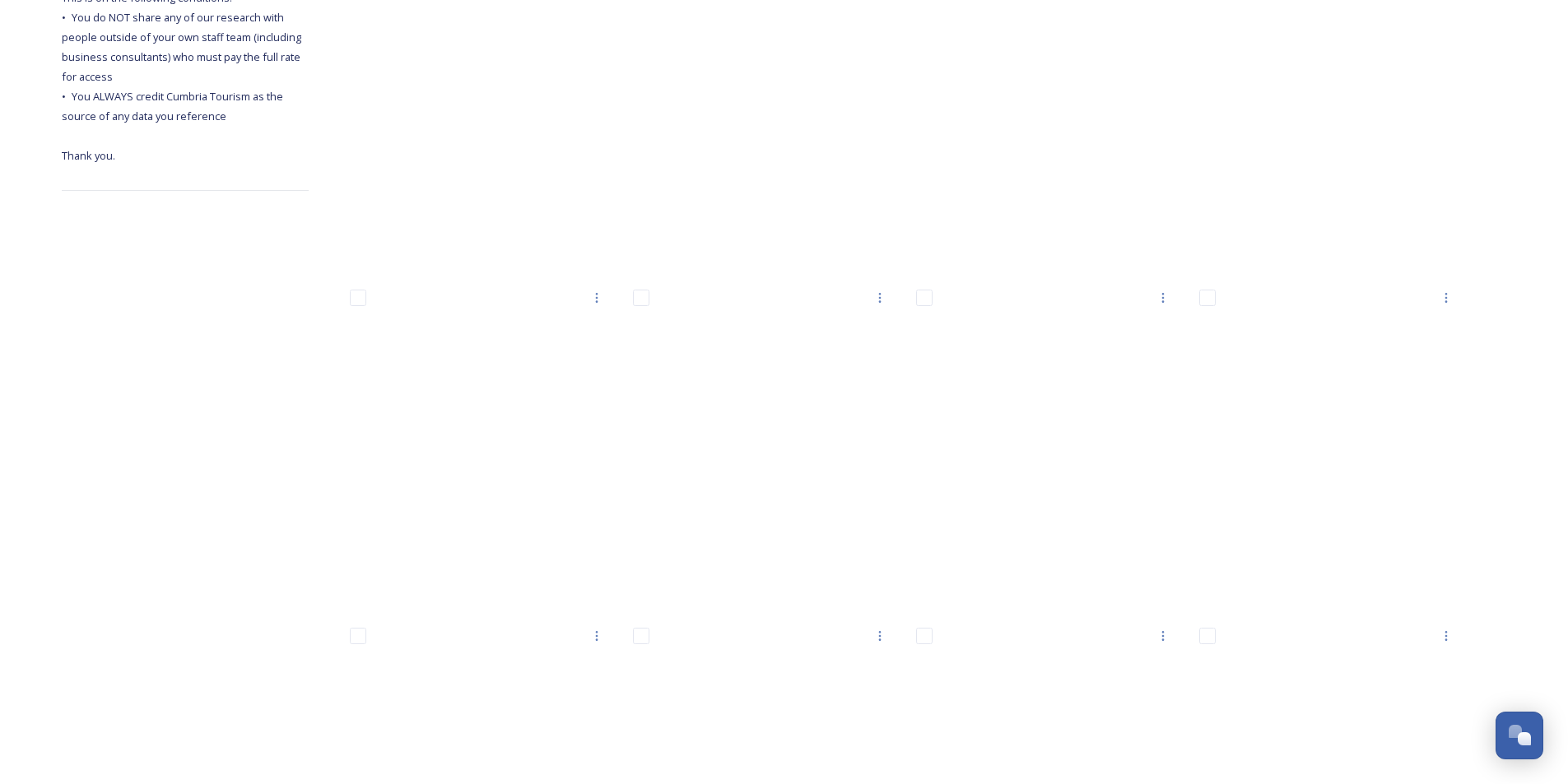
scroll to position [367, 0]
click at [277, 311] on div "Shared by: Cumbria Tourism Cumbria Tourism’s extensive research programme comes…" at bounding box center [185, 579] width 247 height 1491
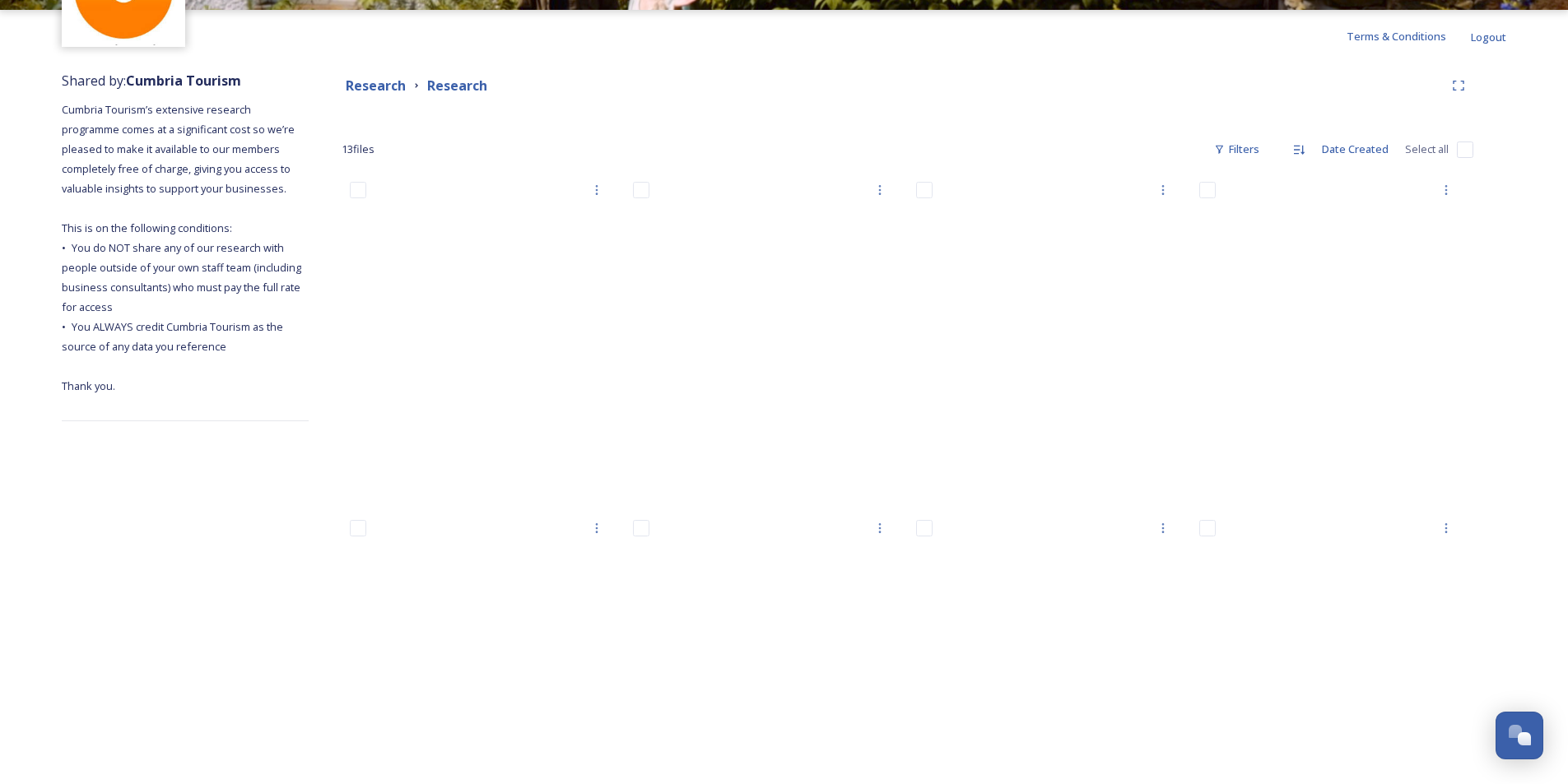
scroll to position [137, 0]
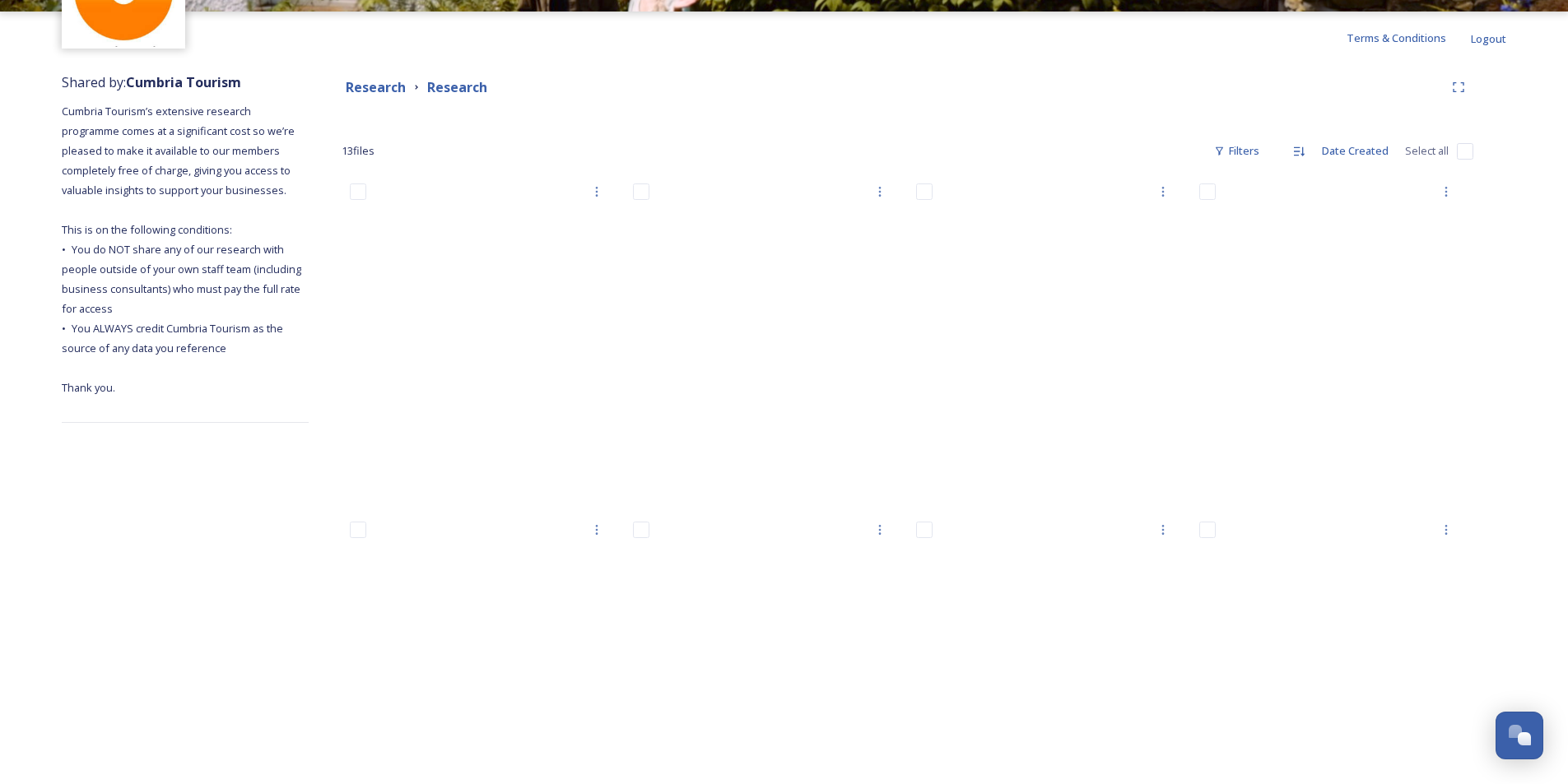
click at [1463, 149] on input "checkbox" at bounding box center [1464, 151] width 16 height 16
checkbox input "true"
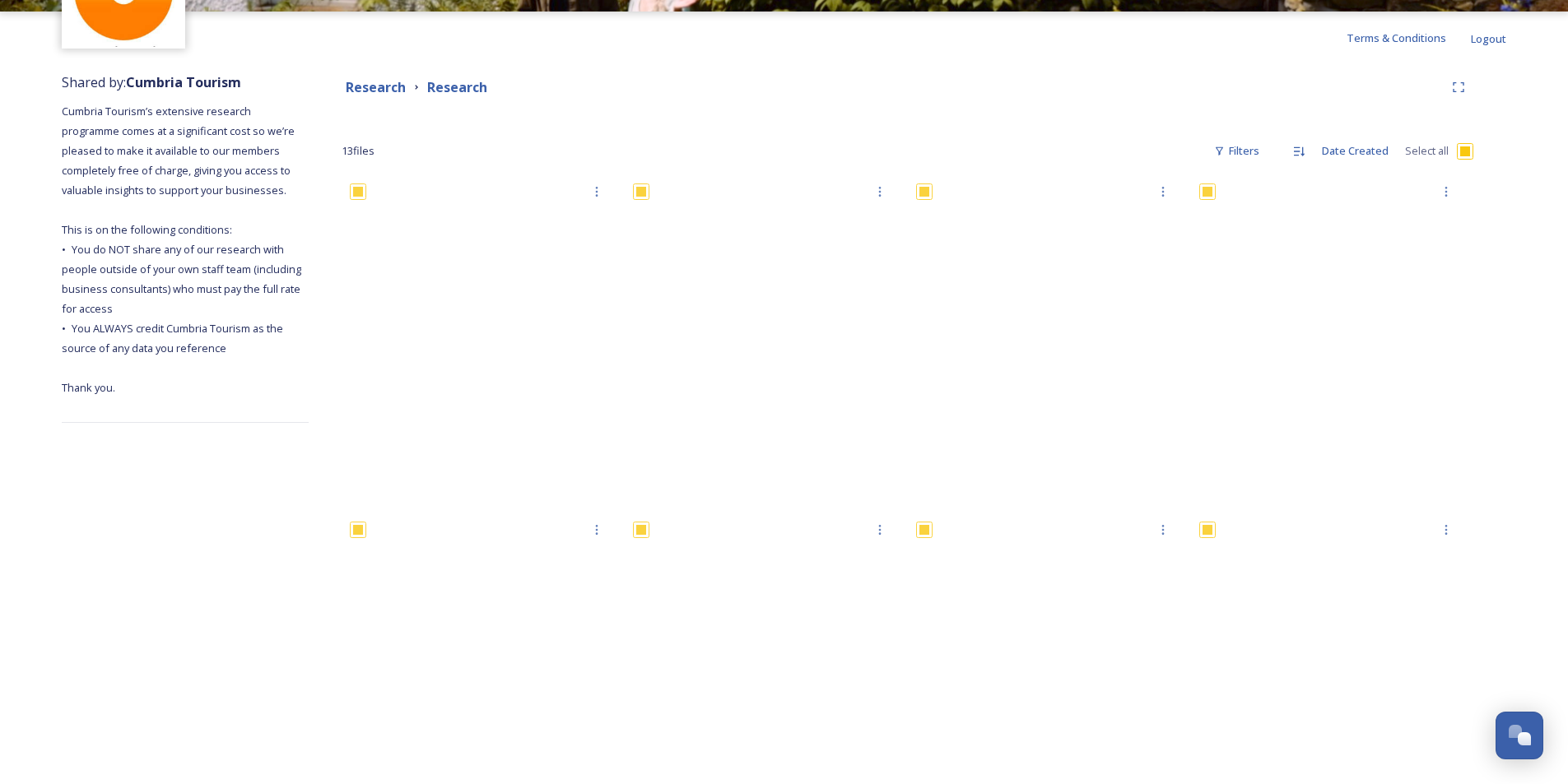
checkbox input "true"
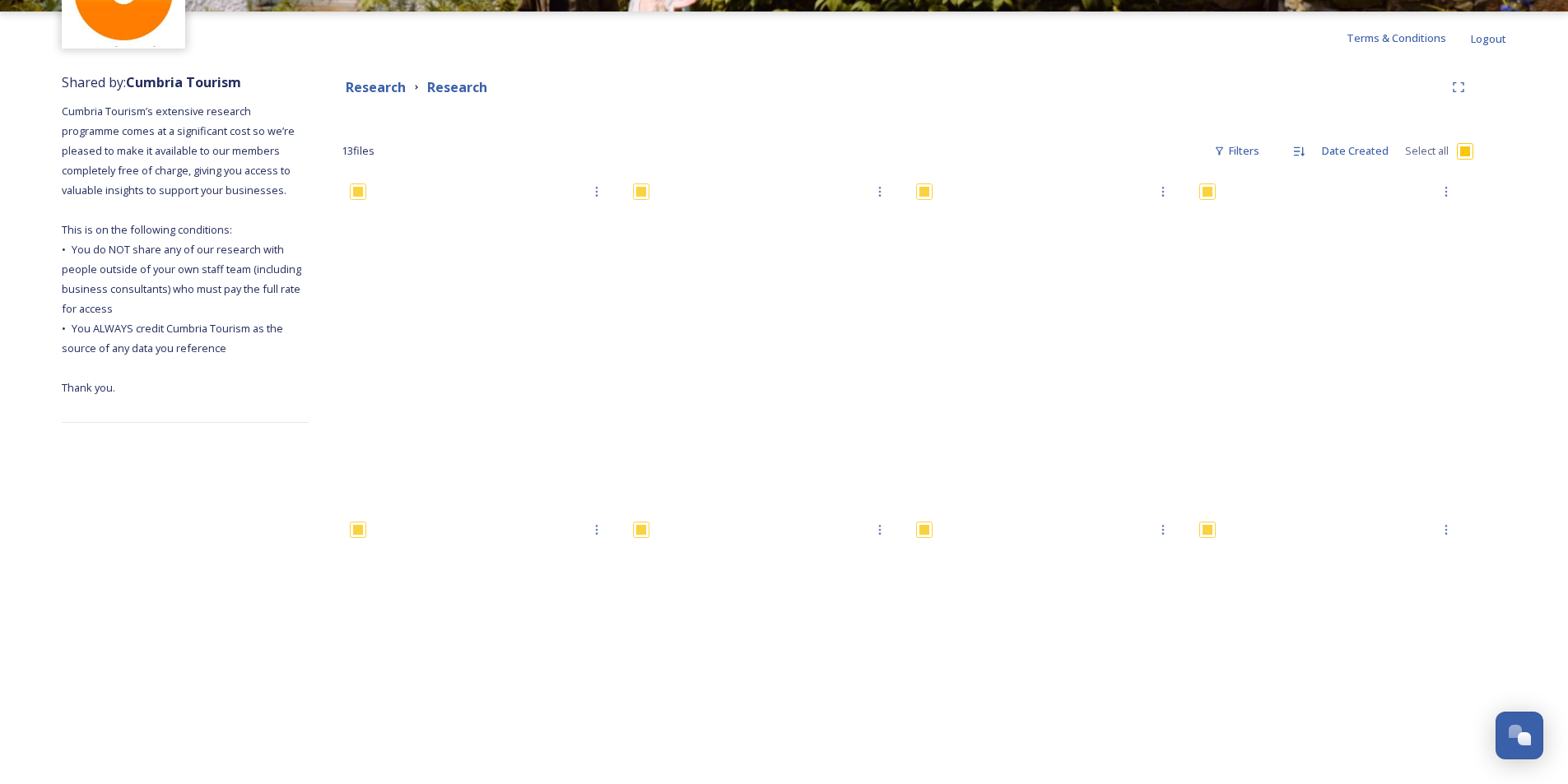
checkbox input "true"
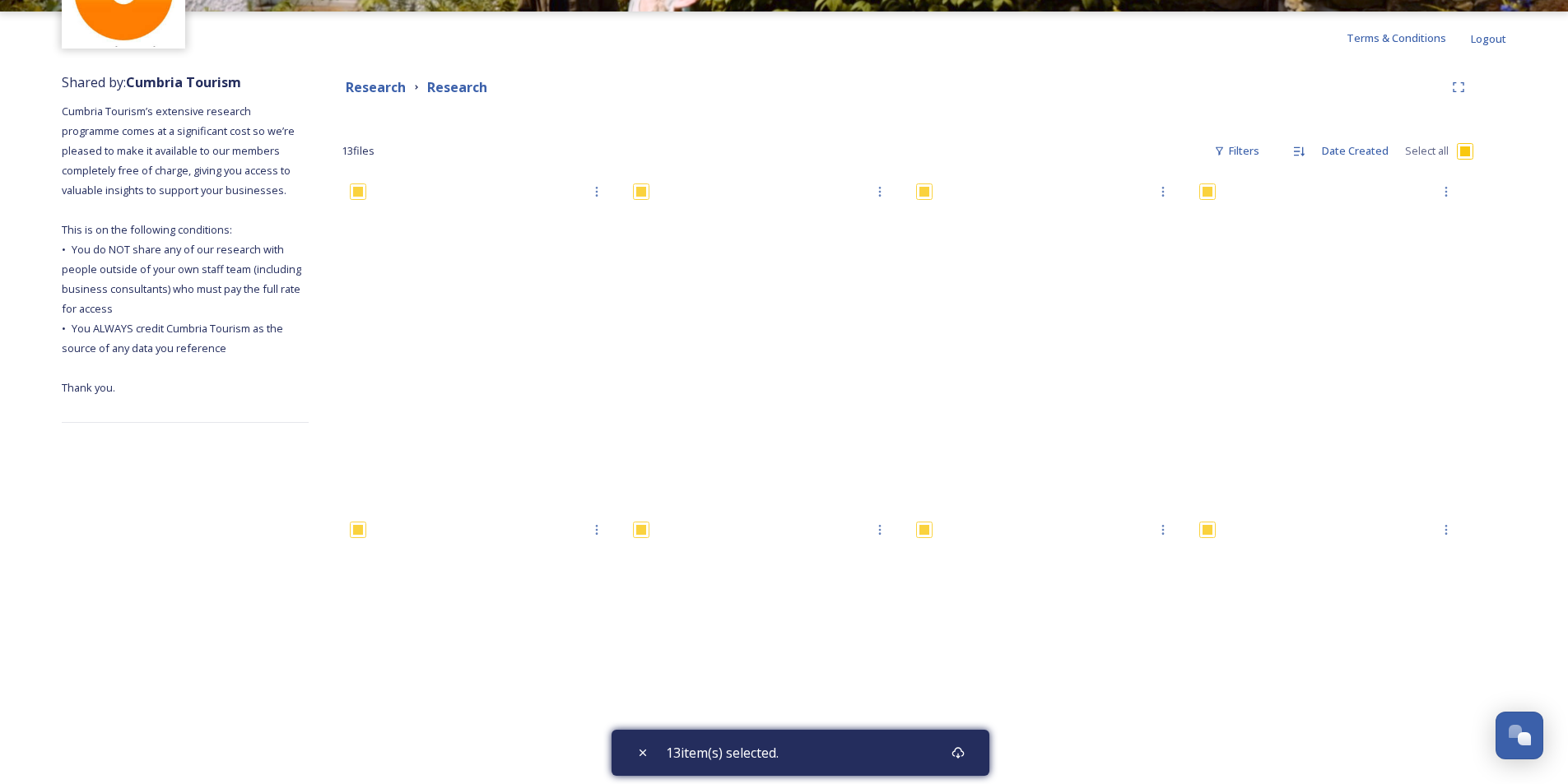
click at [926, 754] on div "13 item(s) selected." at bounding box center [799, 752] width 378 height 46
click at [962, 753] on icon at bounding box center [958, 752] width 14 height 14
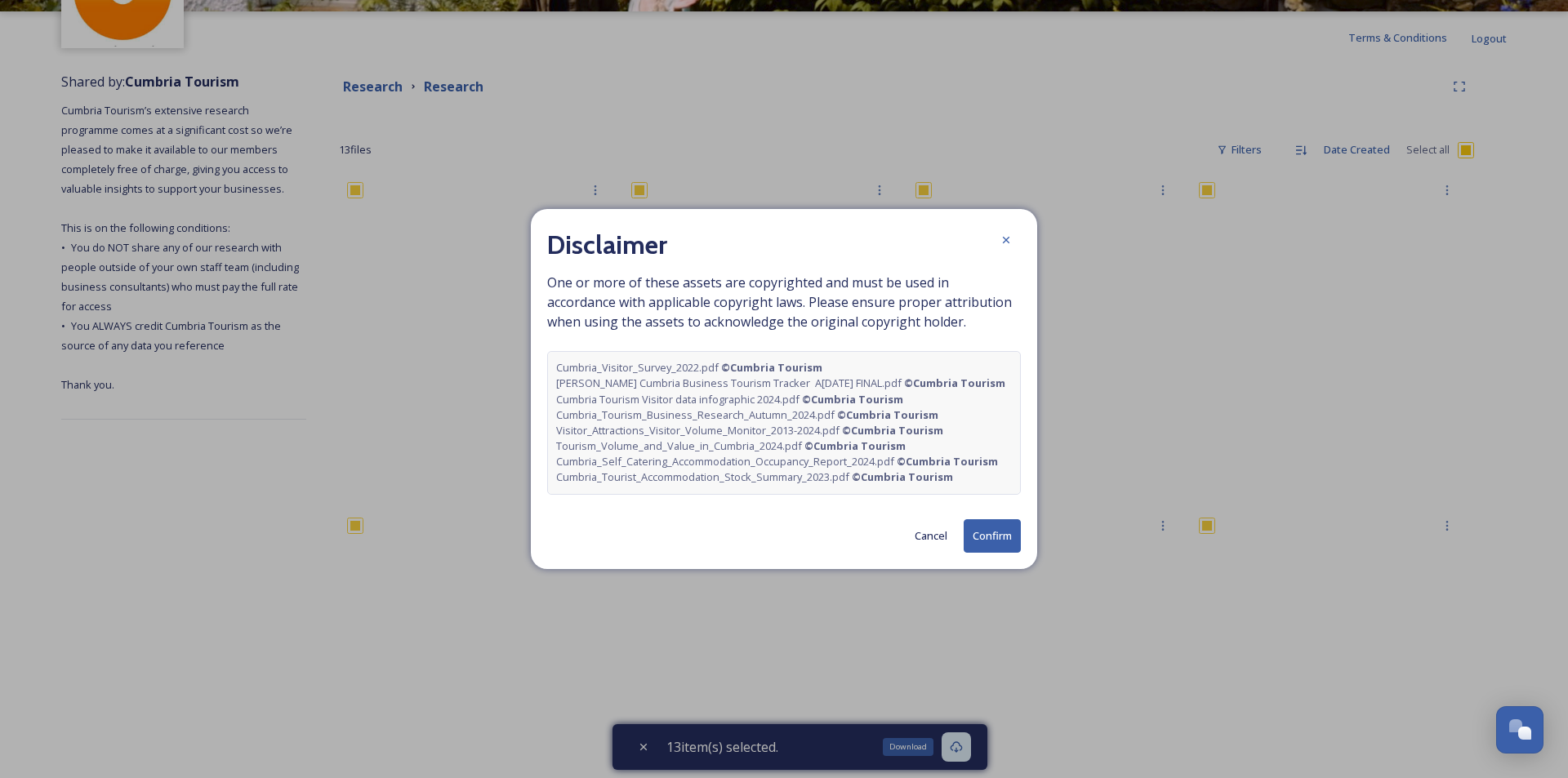
click at [1025, 540] on div "Disclaimer One or more of these assets are copyrighted and must be used in acco…" at bounding box center [784, 389] width 506 height 360
click at [1006, 549] on button "Confirm" at bounding box center [993, 536] width 57 height 33
